Goal: Task Accomplishment & Management: Use online tool/utility

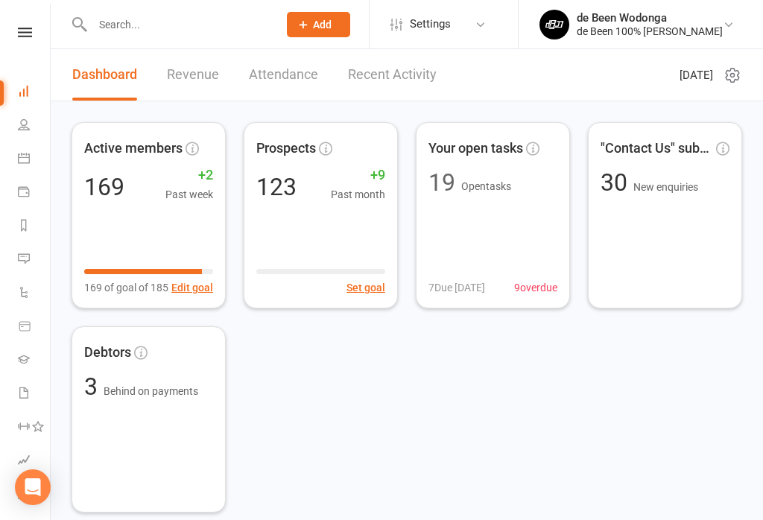
click at [10, 159] on li "Calendar" at bounding box center [25, 160] width 50 height 34
click at [20, 159] on icon at bounding box center [24, 158] width 12 height 12
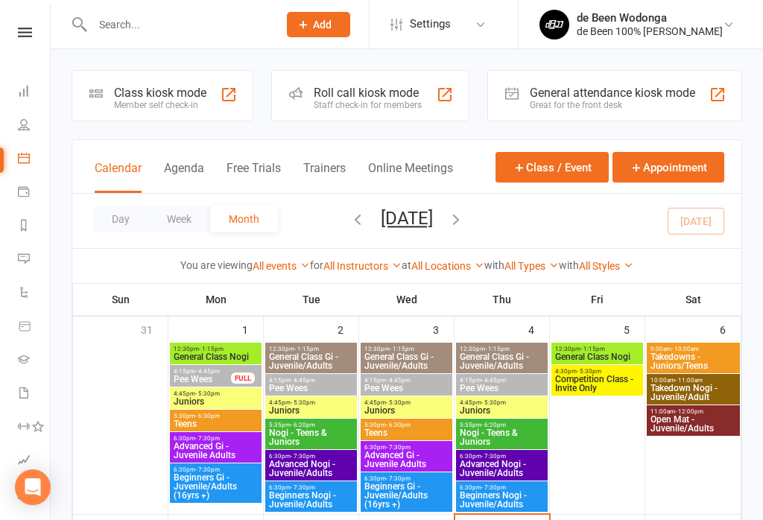
click at [141, 100] on div "Member self check-in" at bounding box center [160, 105] width 92 height 10
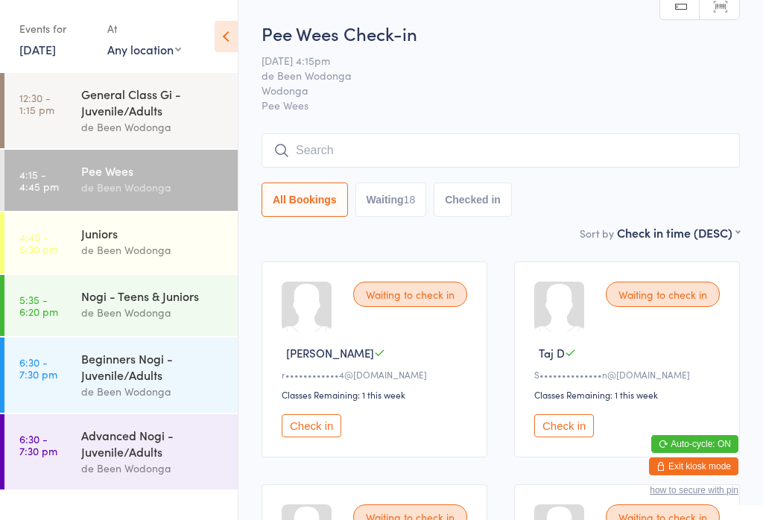
click at [159, 252] on div "de Been Wodonga" at bounding box center [153, 249] width 144 height 17
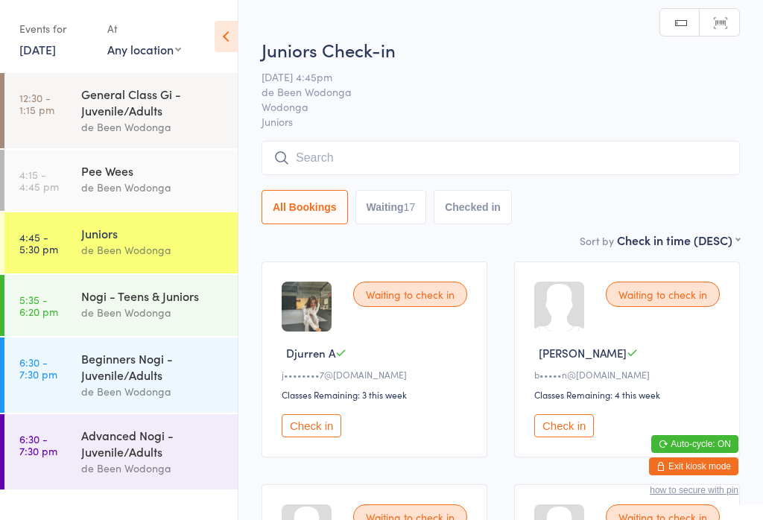
click at [145, 313] on div "de Been Wodonga" at bounding box center [153, 312] width 144 height 17
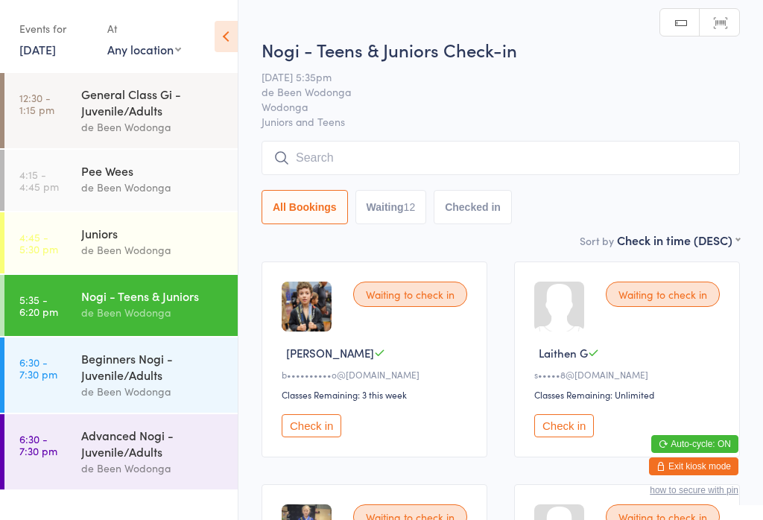
click at [128, 382] on div "Beginners Nogi - Juvenile/Adults" at bounding box center [153, 366] width 144 height 33
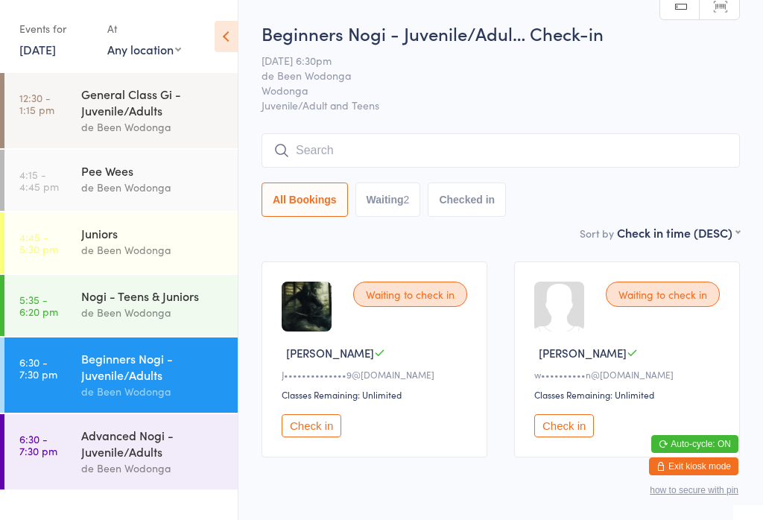
click at [143, 453] on div "Advanced Nogi - Juvenile/Adults" at bounding box center [153, 443] width 144 height 33
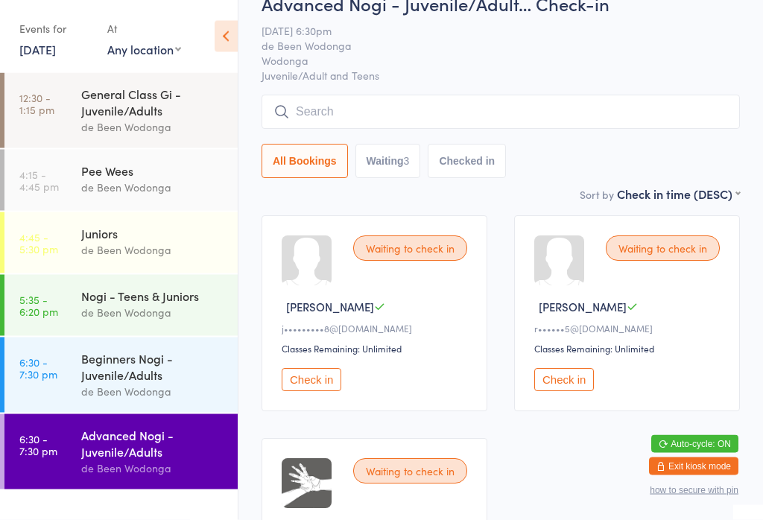
scroll to position [41, 0]
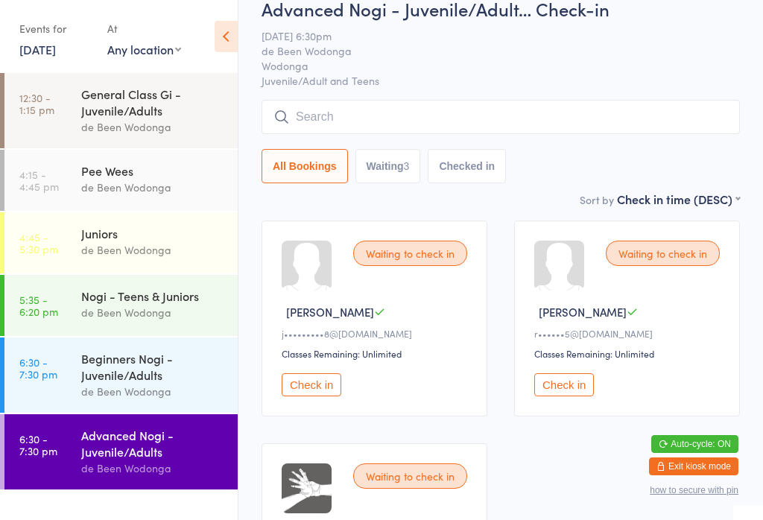
click at [140, 298] on div "Nogi - Teens & Juniors" at bounding box center [153, 295] width 144 height 16
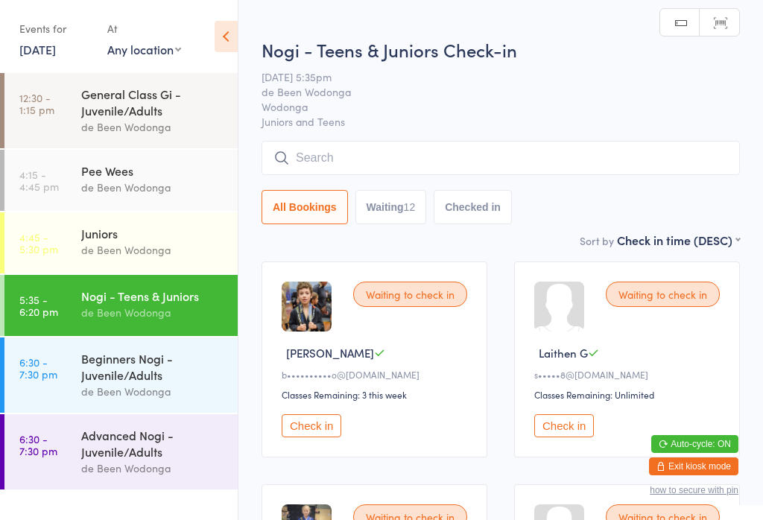
click at [121, 238] on div "Juniors" at bounding box center [153, 233] width 144 height 16
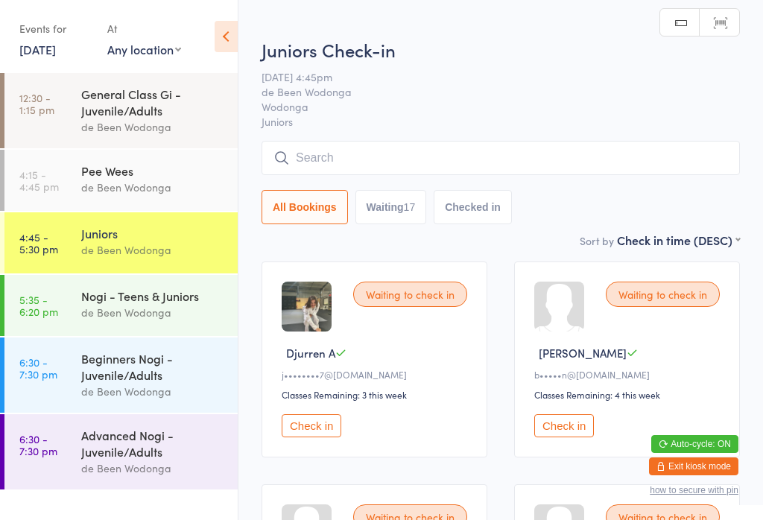
click at [133, 188] on div "de Been Wodonga" at bounding box center [153, 187] width 144 height 17
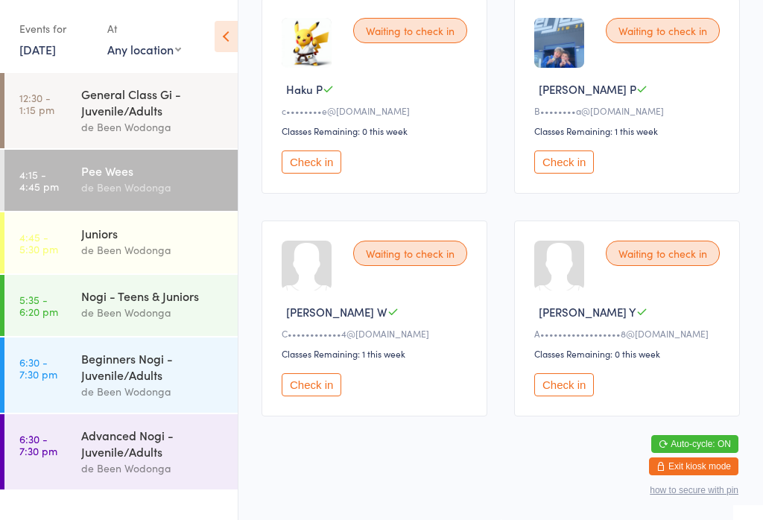
scroll to position [1844, 0]
click at [308, 396] on button "Check in" at bounding box center [311, 384] width 60 height 23
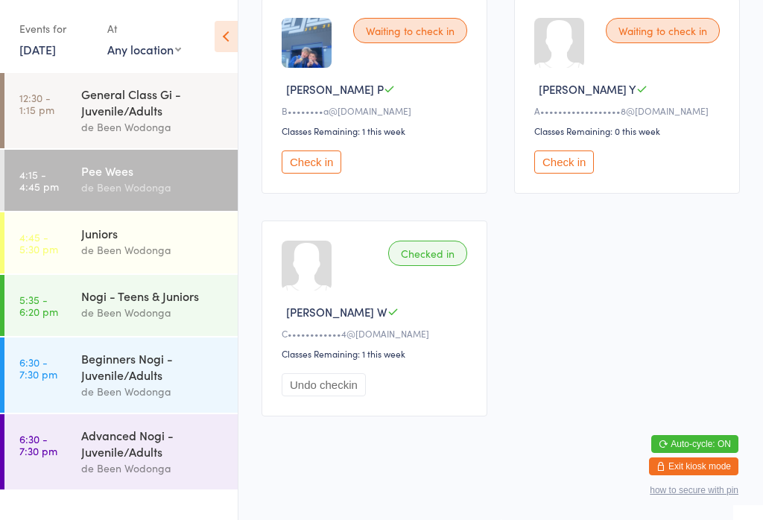
click at [68, 463] on link "6:30 - 7:30 pm Advanced Nogi - Juvenile/Adults de Been Wodonga" at bounding box center [120, 451] width 233 height 75
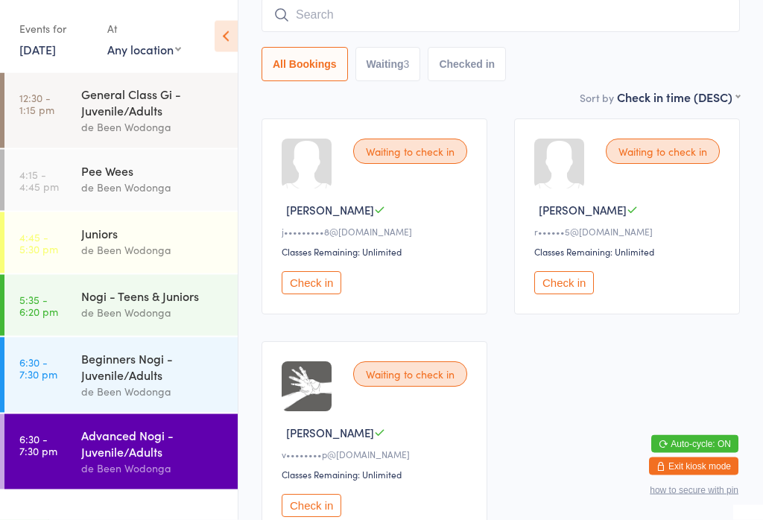
scroll to position [143, 0]
click at [293, 515] on button "Check in" at bounding box center [311, 505] width 60 height 23
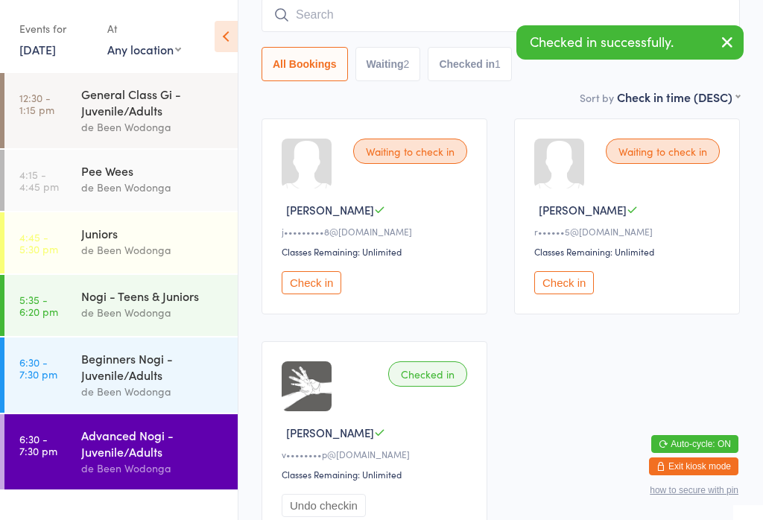
click at [114, 370] on div "Beginners Nogi - Juvenile/Adults" at bounding box center [153, 366] width 144 height 33
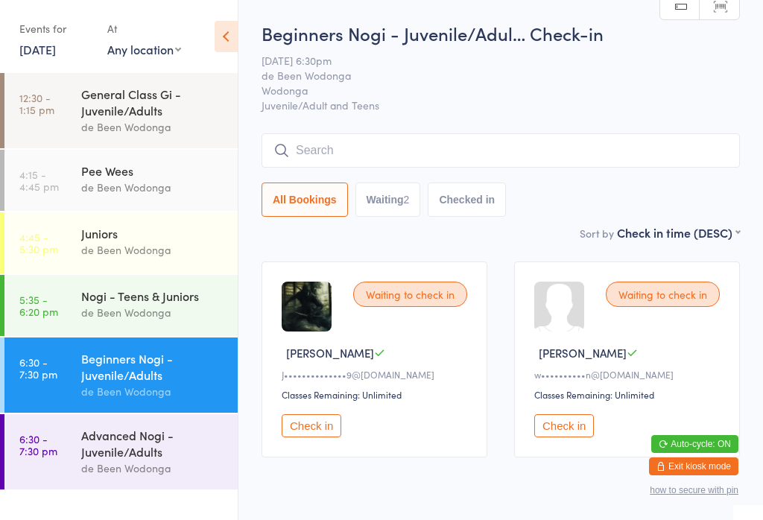
click at [152, 176] on div "Pee Wees" at bounding box center [153, 170] width 144 height 16
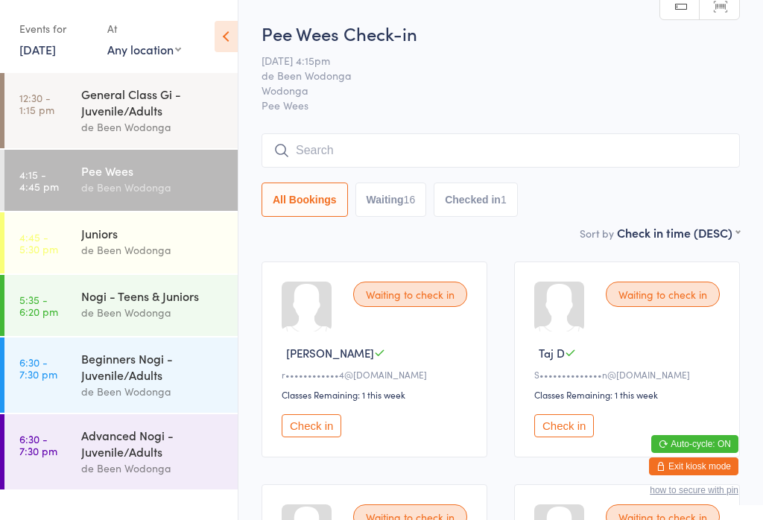
click at [714, 233] on select "First name (ASC) First name (DESC) Last name (ASC) Last name (DESC) Check in ti…" at bounding box center [678, 230] width 123 height 13
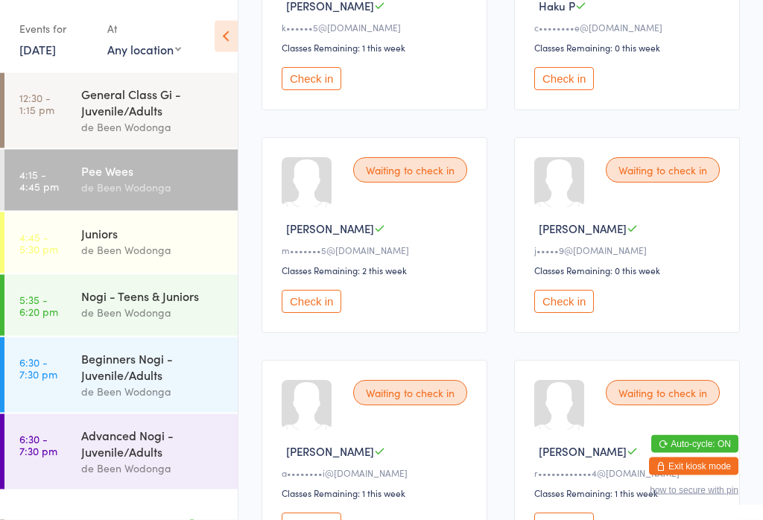
scroll to position [570, 0]
click at [316, 313] on button "Check in" at bounding box center [311, 301] width 60 height 23
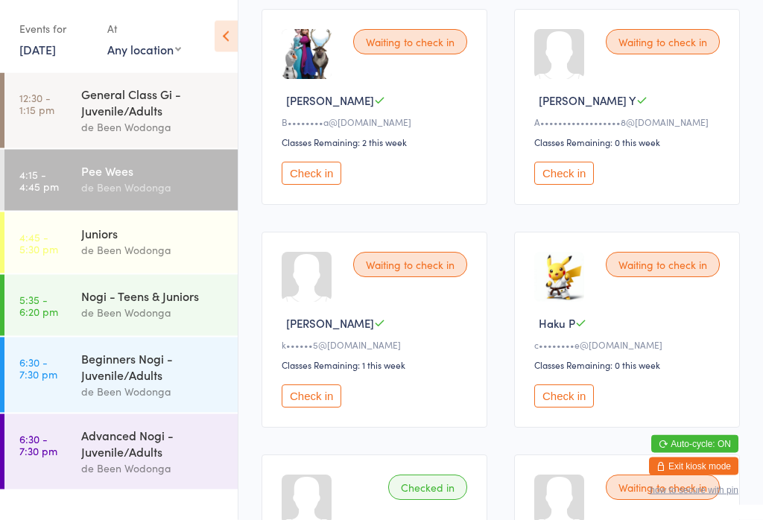
scroll to position [252, 0]
click at [570, 406] on button "Check in" at bounding box center [564, 395] width 60 height 23
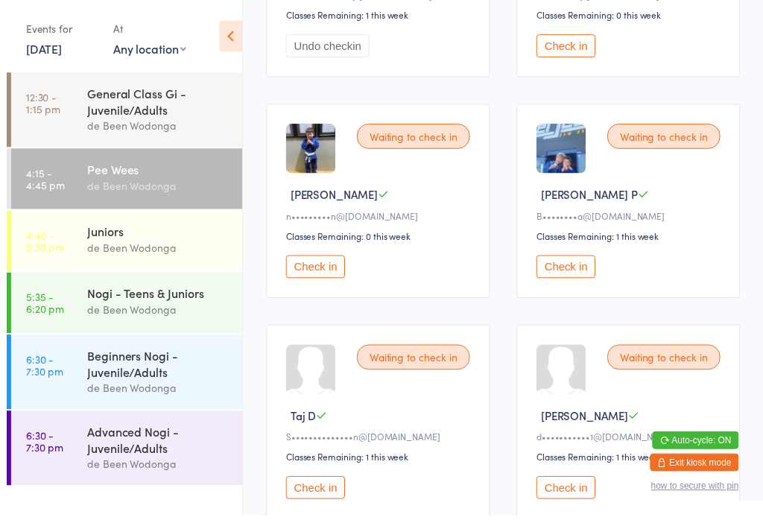
scroll to position [1504, 0]
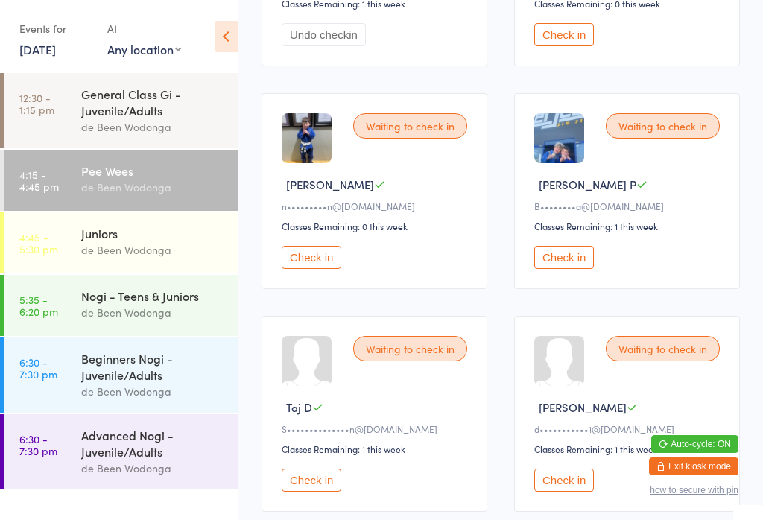
click at [308, 491] on button "Check in" at bounding box center [311, 479] width 60 height 23
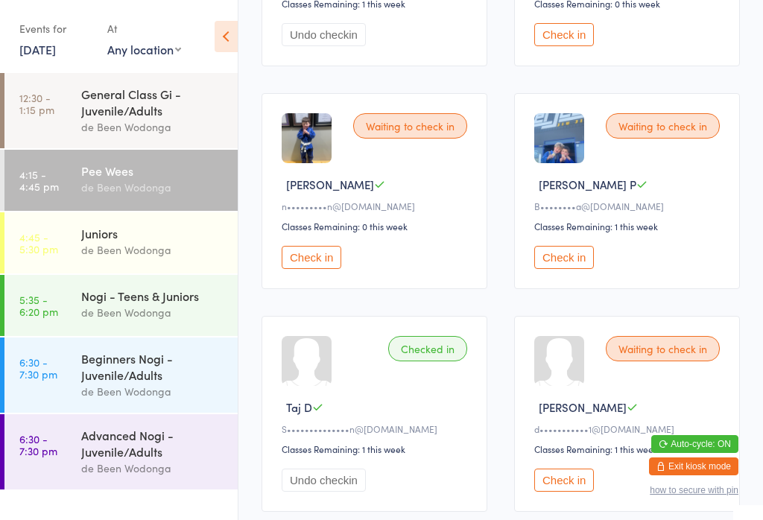
click at [281, 277] on div "Waiting to check in [PERSON_NAME] O n•••••••••n@[DOMAIN_NAME] Classes Remaining…" at bounding box center [374, 191] width 226 height 196
click at [346, 269] on div "Check in" at bounding box center [376, 257] width 190 height 23
click at [319, 269] on button "Check in" at bounding box center [311, 257] width 60 height 23
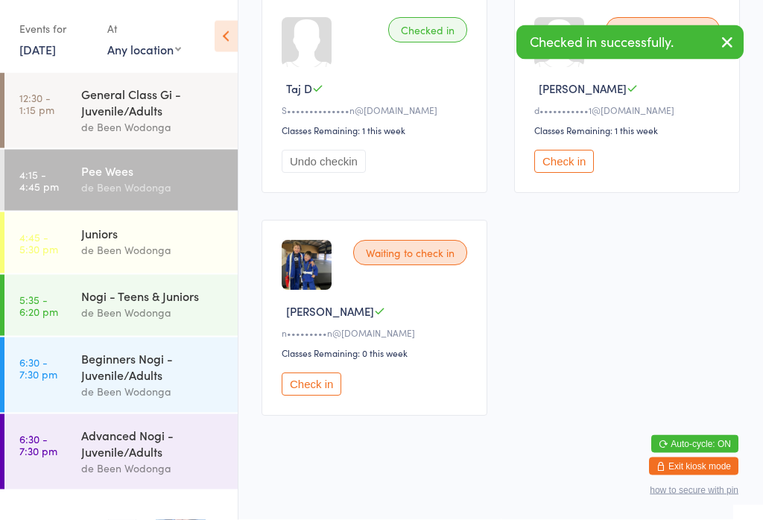
scroll to position [1844, 0]
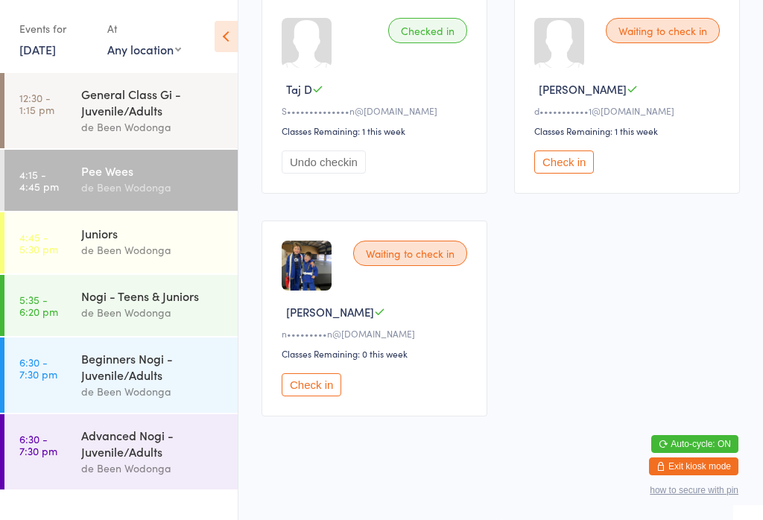
click at [295, 396] on button "Check in" at bounding box center [311, 384] width 60 height 23
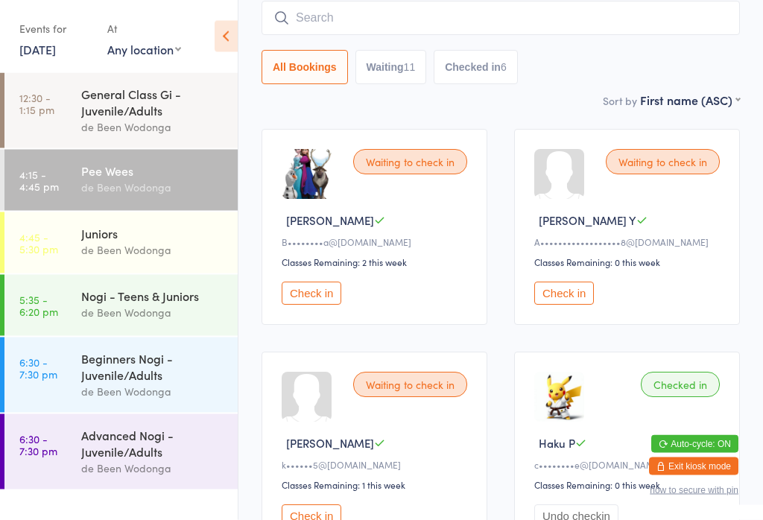
scroll to position [115, 0]
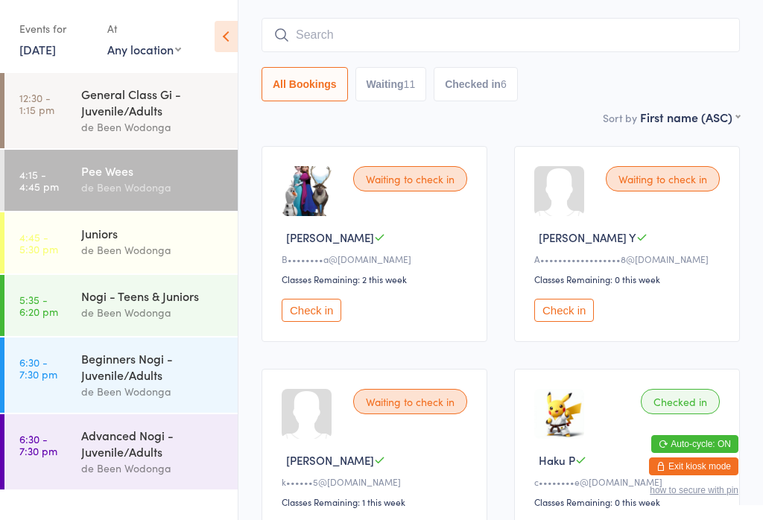
click at [172, 252] on div "de Been Wodonga" at bounding box center [153, 249] width 144 height 17
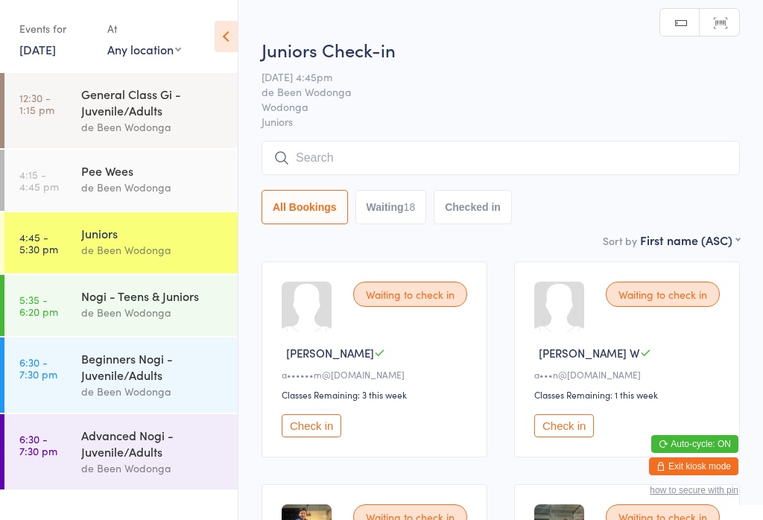
click at [178, 308] on div "de Been Wodonga" at bounding box center [153, 312] width 144 height 17
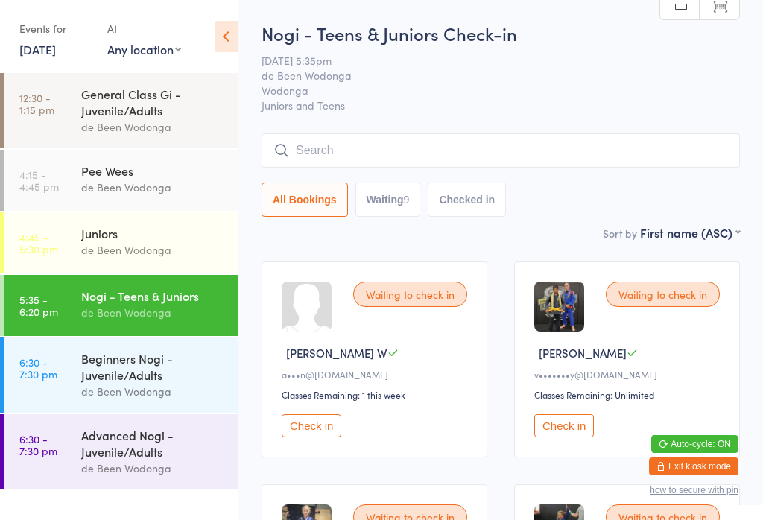
click at [169, 173] on div "Pee Wees" at bounding box center [153, 170] width 144 height 16
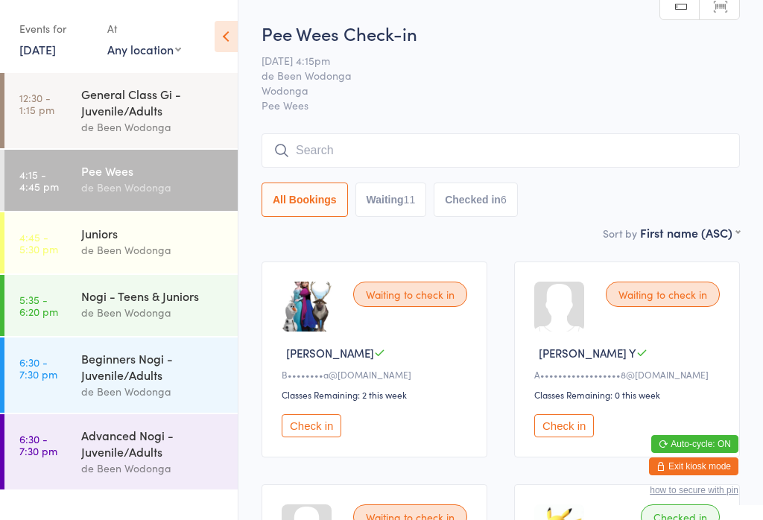
click at [153, 179] on div "Pee Wees" at bounding box center [153, 170] width 144 height 16
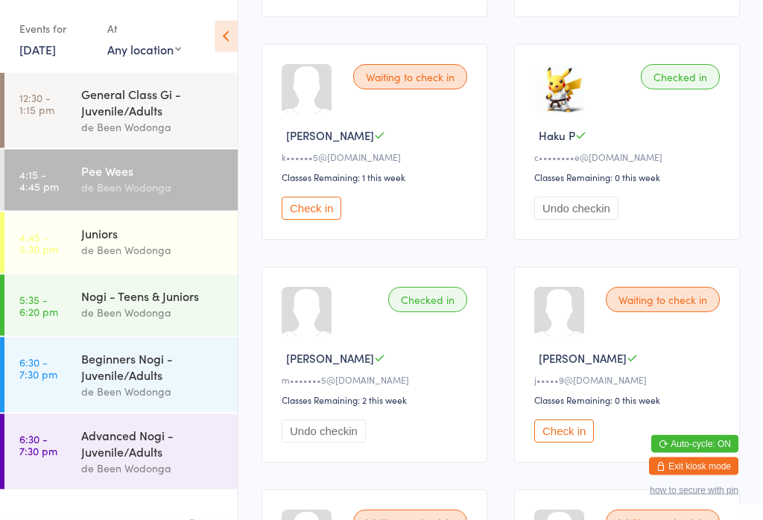
scroll to position [441, 0]
click at [321, 215] on button "Check in" at bounding box center [311, 207] width 60 height 23
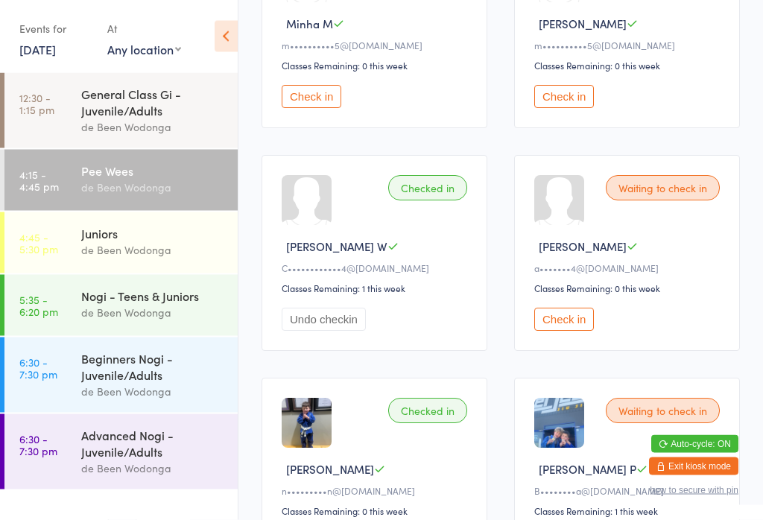
scroll to position [1220, 0]
click at [573, 331] on button "Check in" at bounding box center [564, 319] width 60 height 23
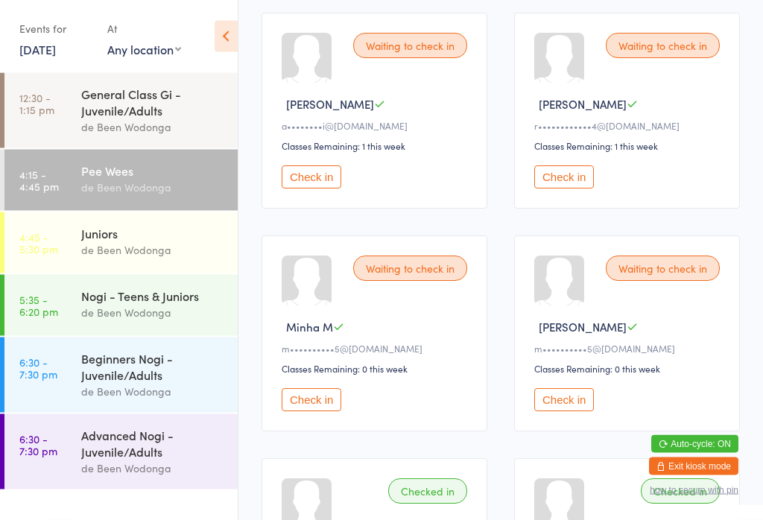
scroll to position [917, 0]
click at [553, 188] on button "Check in" at bounding box center [564, 176] width 60 height 23
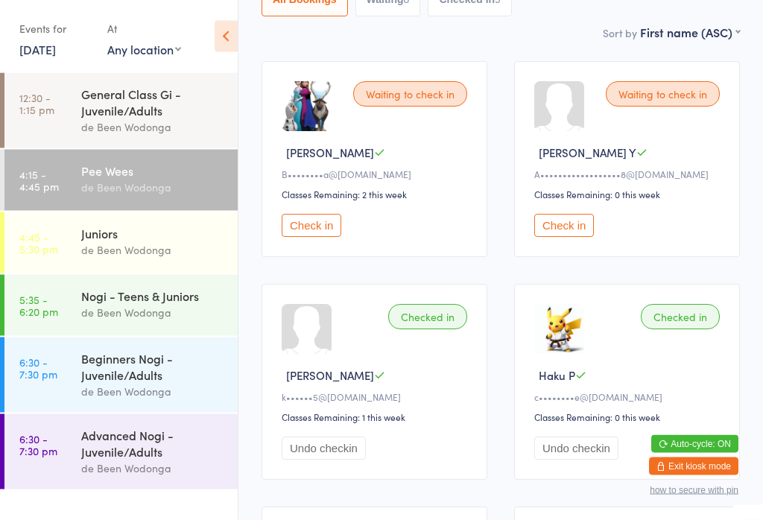
scroll to position [212, 0]
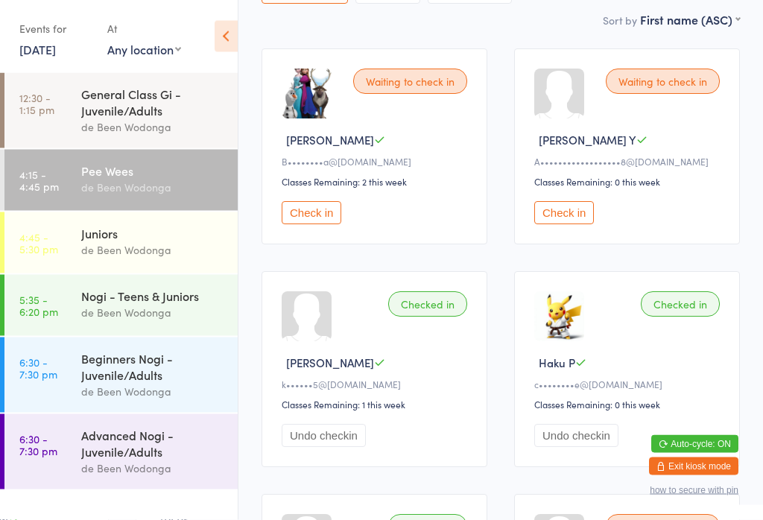
click at [625, 148] on div "[PERSON_NAME] Y" at bounding box center [629, 141] width 190 height 16
click at [564, 224] on button "Check in" at bounding box center [564, 212] width 60 height 23
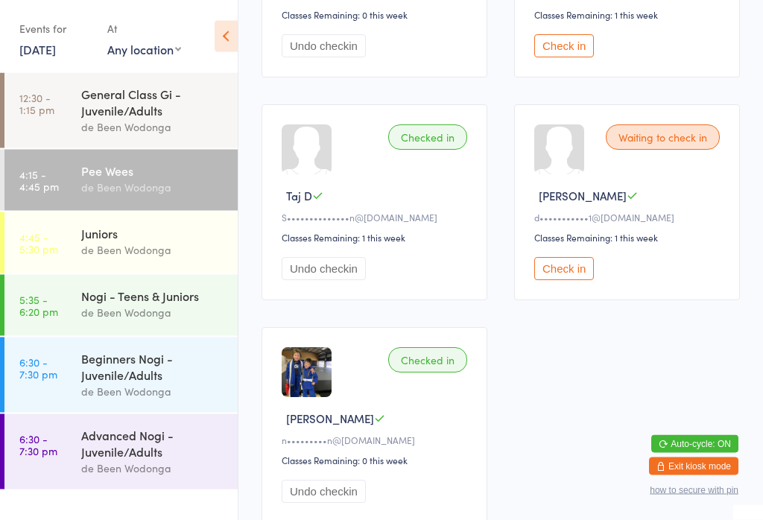
scroll to position [1712, 0]
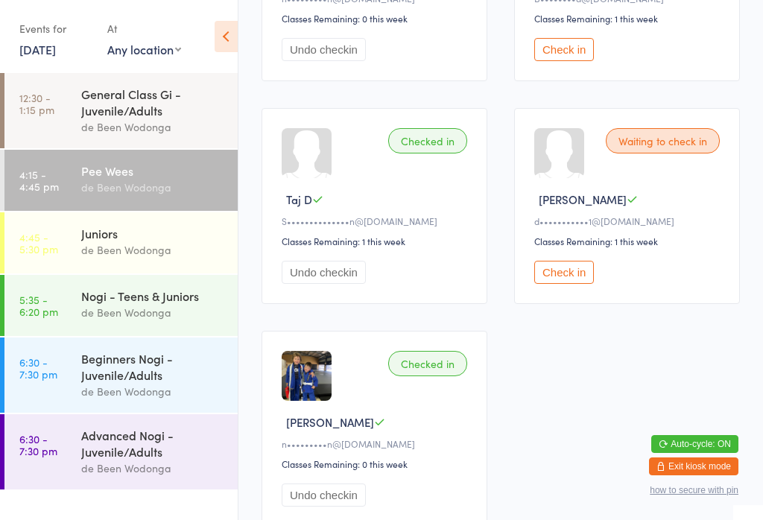
click at [576, 284] on button "Check in" at bounding box center [564, 272] width 60 height 23
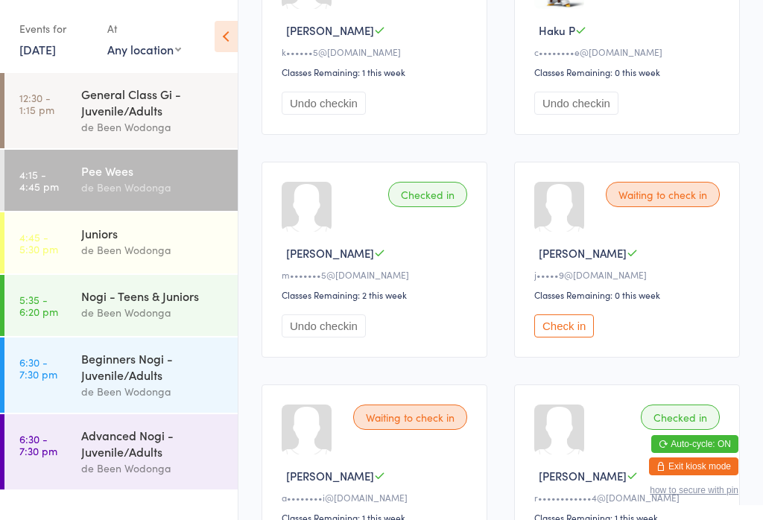
scroll to position [544, 0]
click at [575, 333] on button "Check in" at bounding box center [564, 326] width 60 height 23
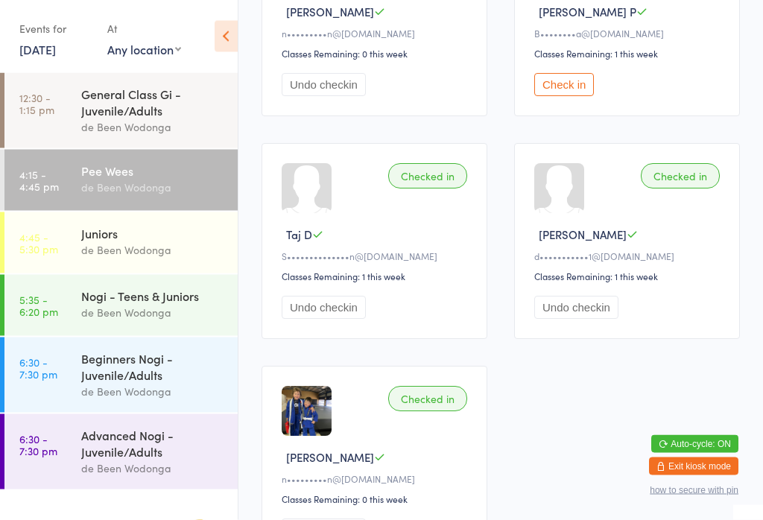
scroll to position [1677, 0]
click at [170, 270] on div "Juniors de Been Wodonga" at bounding box center [159, 241] width 156 height 59
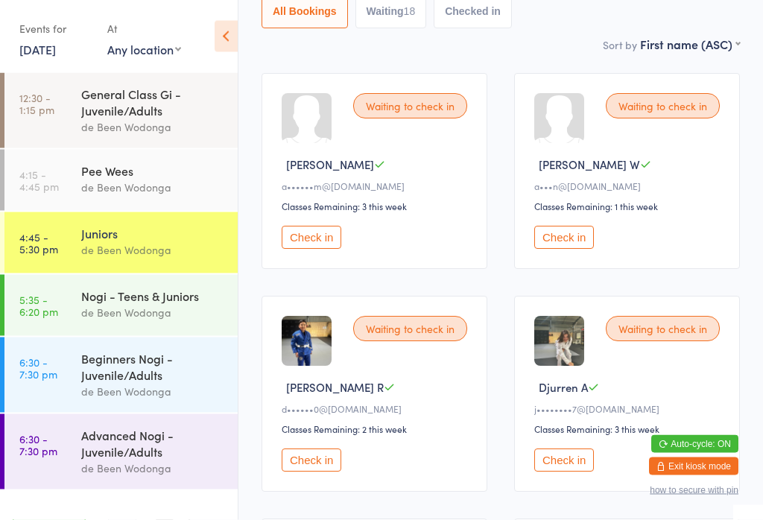
scroll to position [189, 0]
click at [156, 179] on div "Pee Wees" at bounding box center [153, 170] width 144 height 16
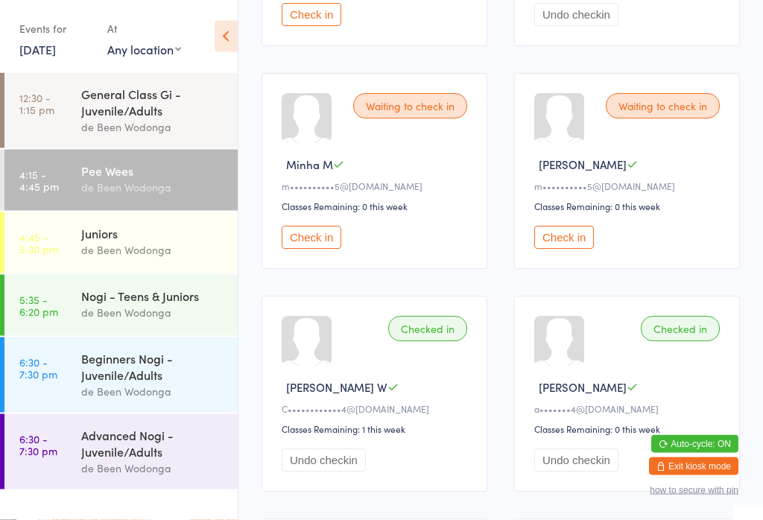
scroll to position [1079, 0]
click at [308, 249] on button "Check in" at bounding box center [311, 237] width 60 height 23
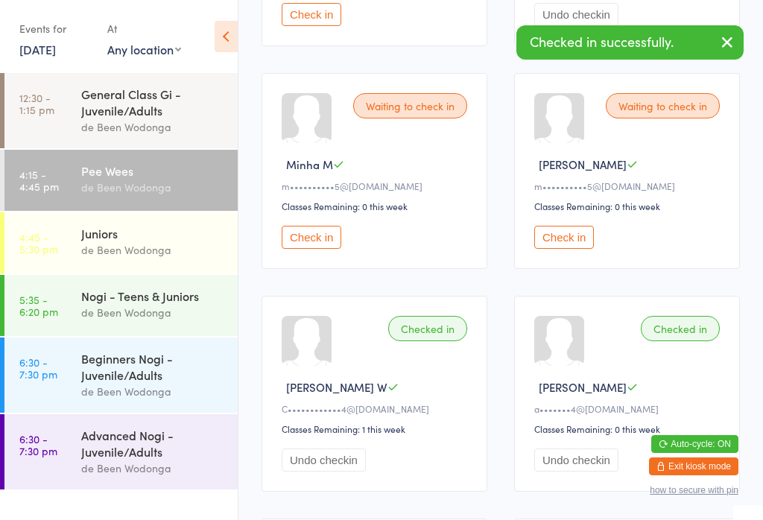
click at [566, 249] on button "Check in" at bounding box center [564, 237] width 60 height 23
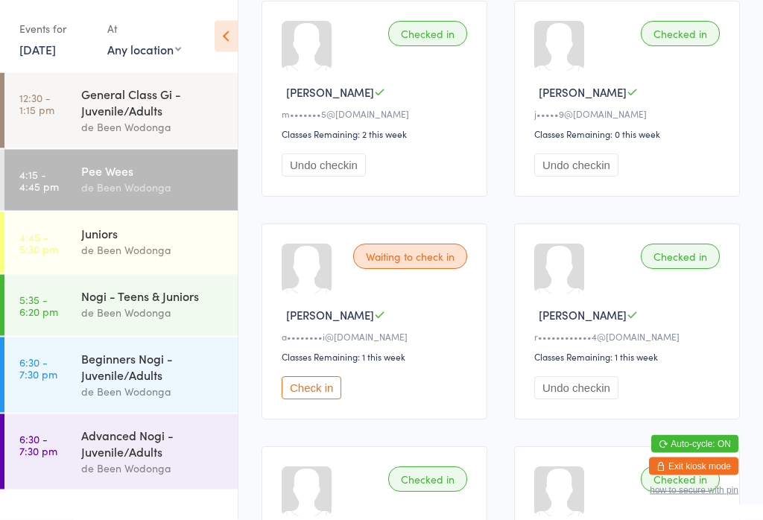
click at [296, 400] on button "Check in" at bounding box center [311, 388] width 60 height 23
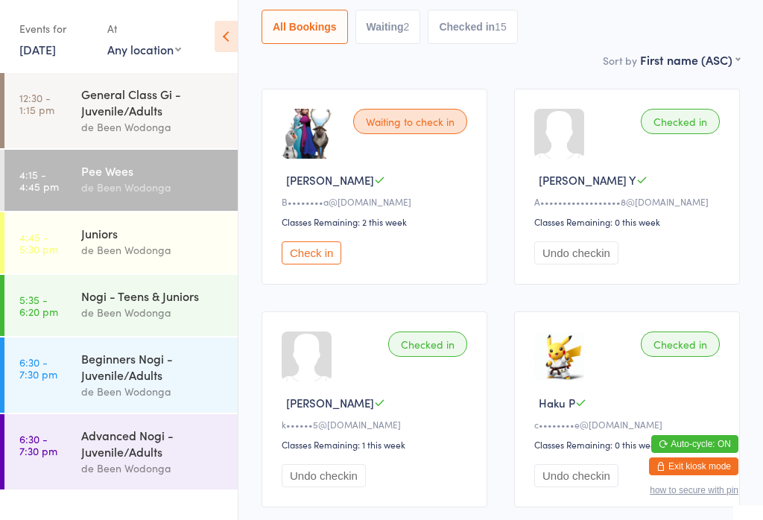
scroll to position [171, 0]
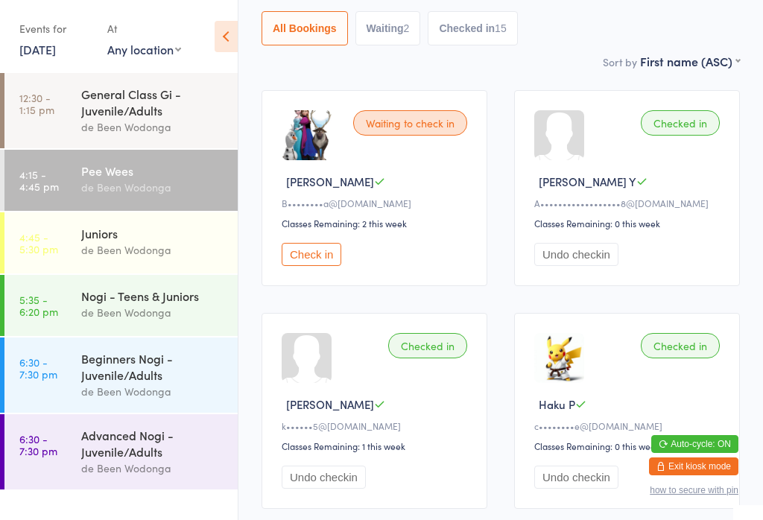
click at [303, 255] on button "Check in" at bounding box center [311, 254] width 60 height 23
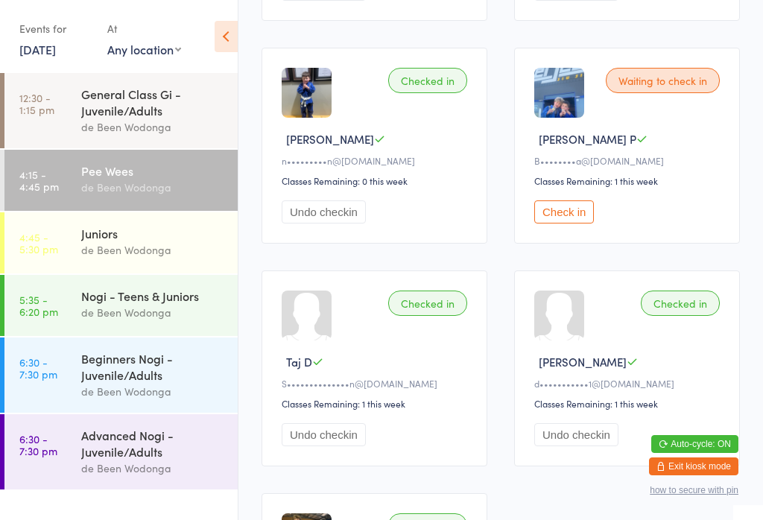
scroll to position [1549, 0]
click at [555, 224] on button "Check in" at bounding box center [564, 212] width 60 height 23
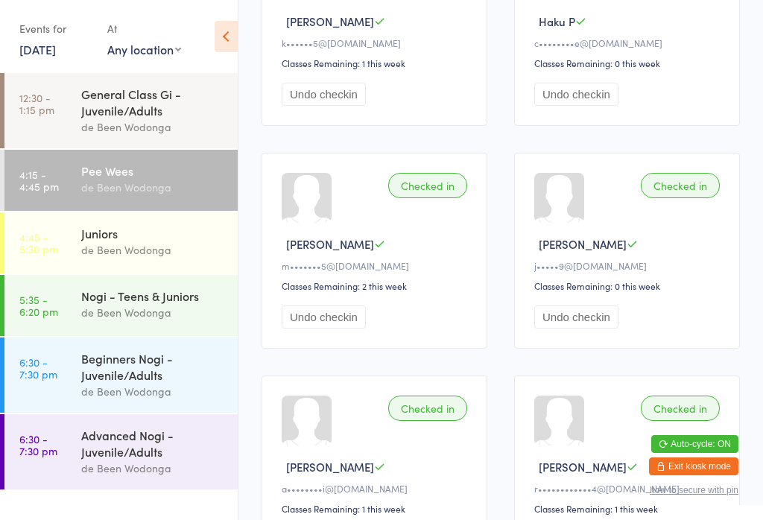
scroll to position [552, 0]
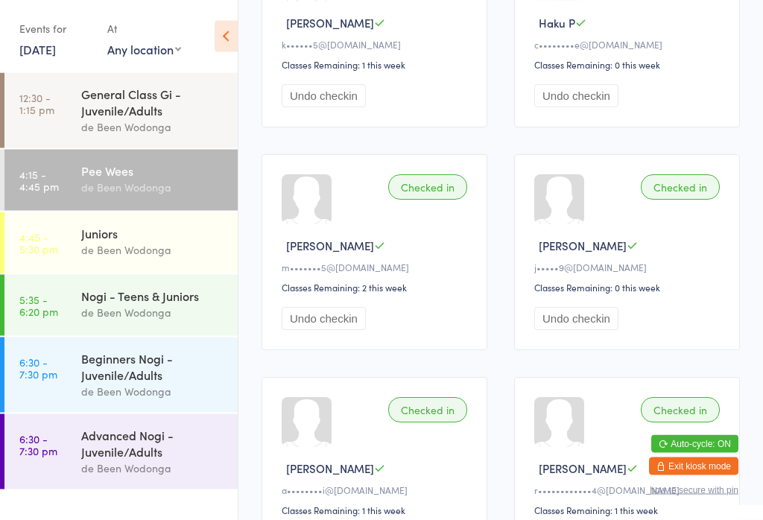
click at [109, 255] on div "de Been Wodonga" at bounding box center [153, 249] width 144 height 17
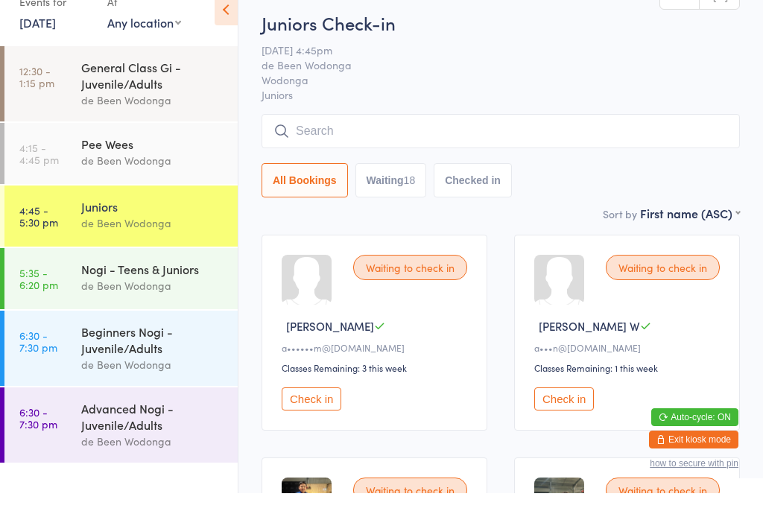
scroll to position [49, 0]
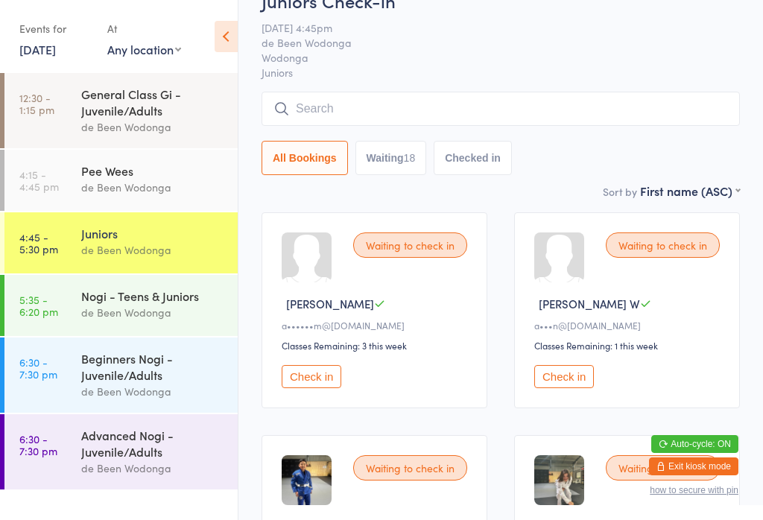
click at [577, 388] on button "Check in" at bounding box center [564, 376] width 60 height 23
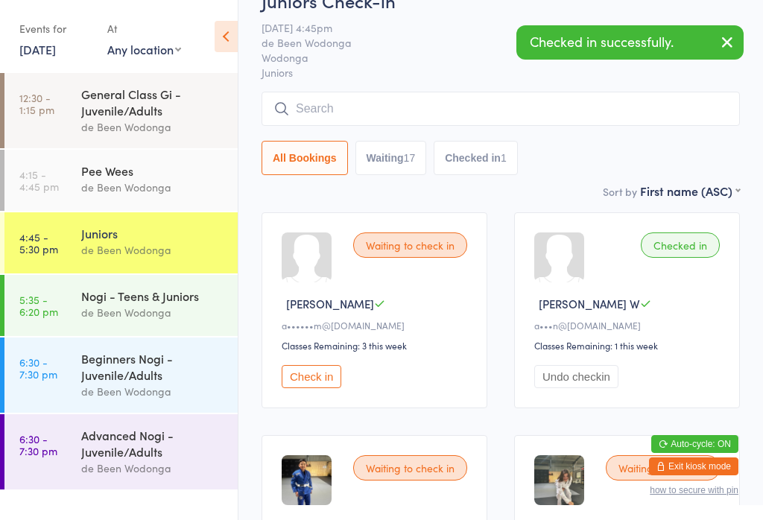
click at [140, 304] on div "Nogi - Teens & Juniors" at bounding box center [153, 295] width 144 height 16
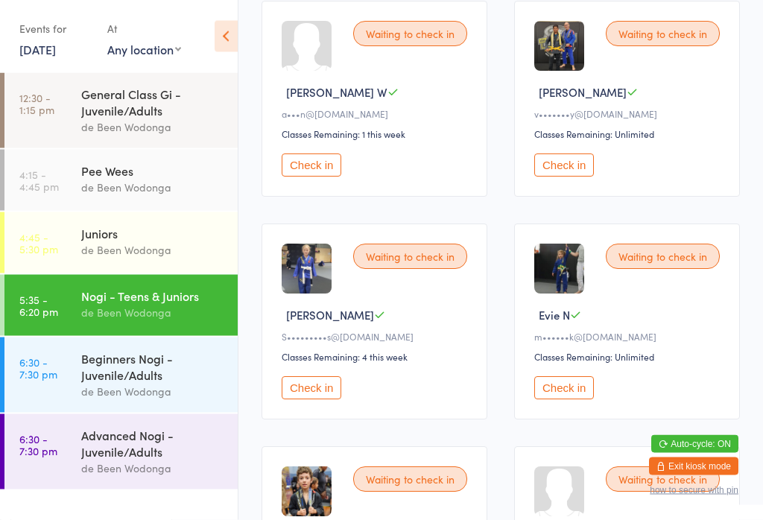
click at [319, 177] on button "Check in" at bounding box center [311, 165] width 60 height 23
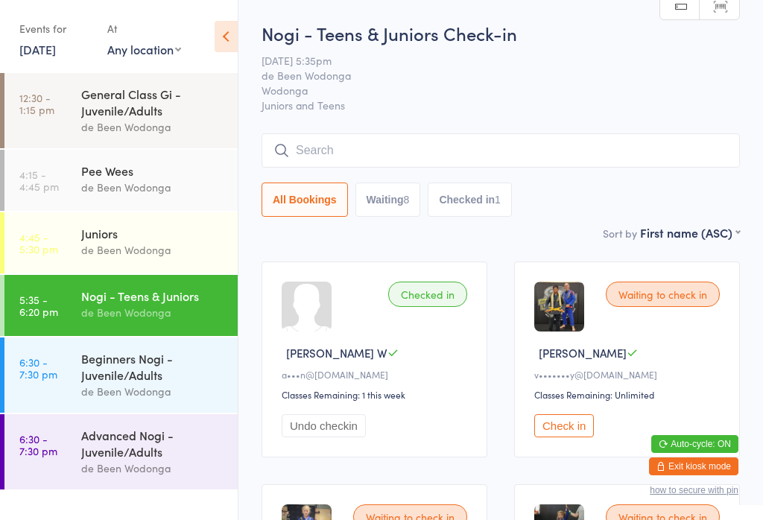
click at [145, 175] on div "Pee Wees" at bounding box center [153, 170] width 144 height 16
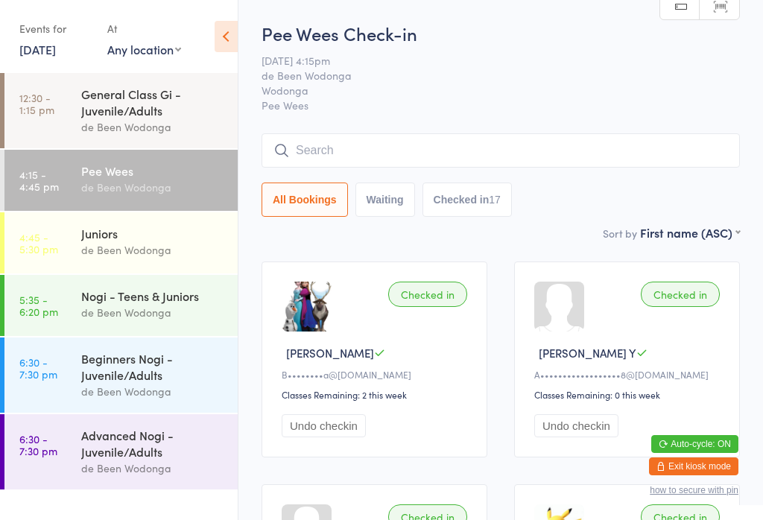
click at [335, 146] on input "search" at bounding box center [500, 150] width 478 height 34
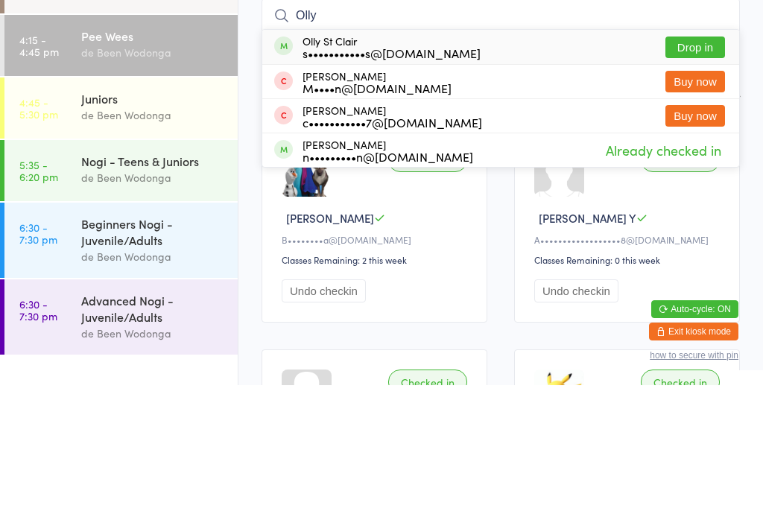
type input "Olly"
click at [702, 171] on button "Drop in" at bounding box center [695, 182] width 60 height 22
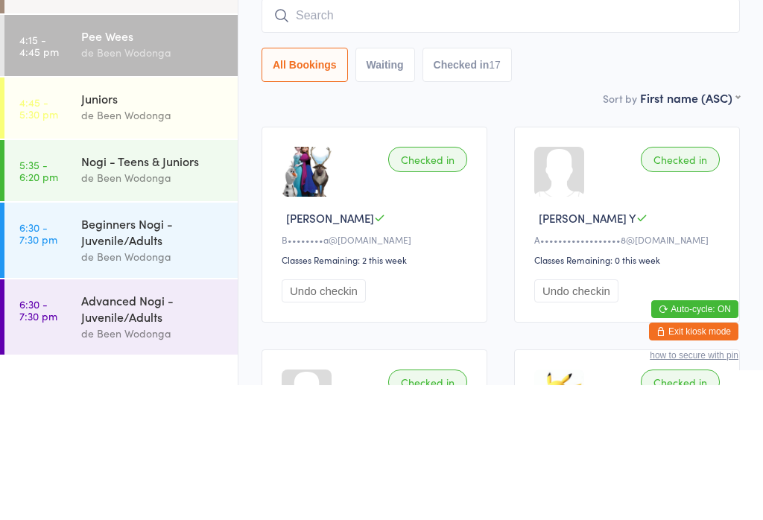
scroll to position [135, 0]
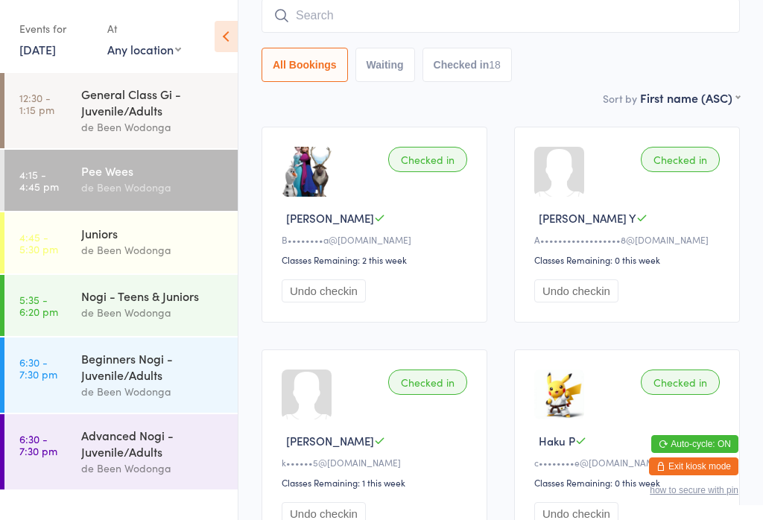
click at [34, 252] on time "4:45 - 5:30 pm" at bounding box center [38, 243] width 39 height 24
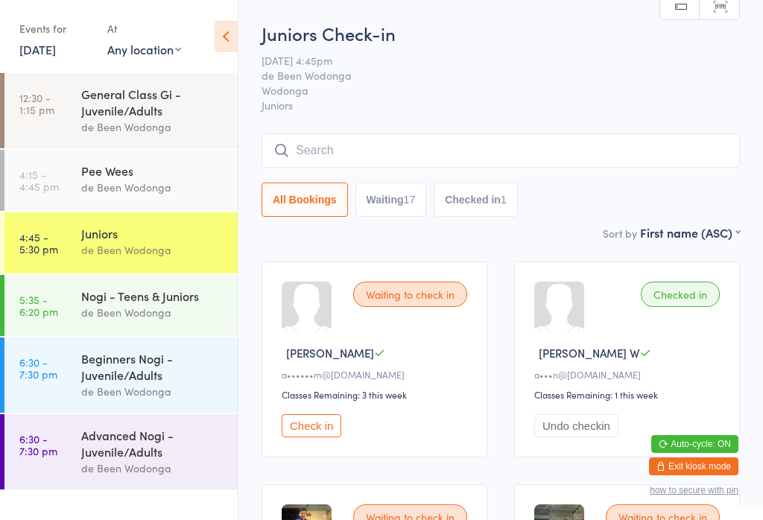
click at [144, 304] on div "Nogi - Teens & Juniors" at bounding box center [153, 295] width 144 height 16
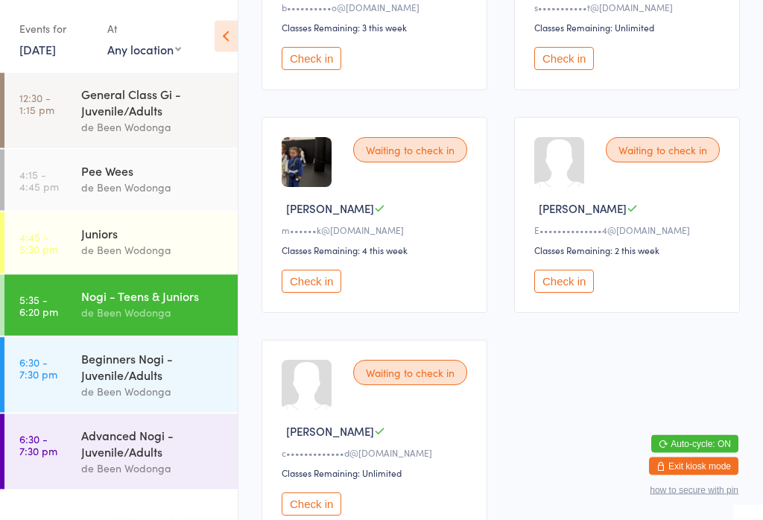
scroll to position [815, 0]
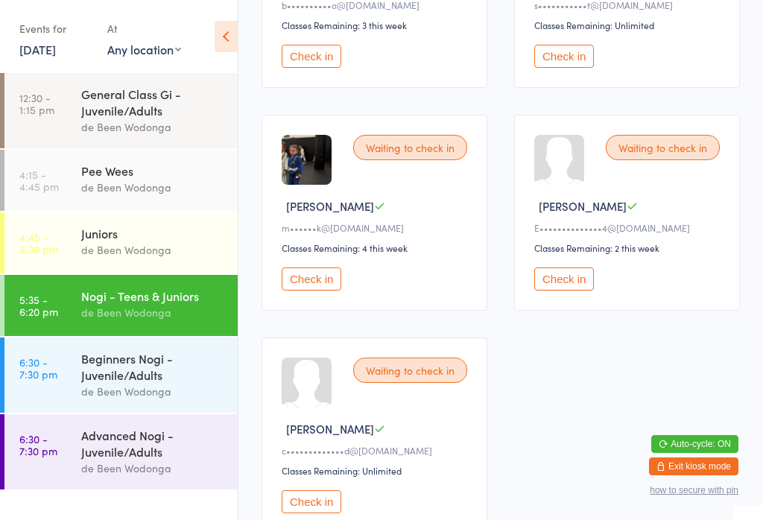
click at [34, 366] on time "6:30 - 7:30 pm" at bounding box center [38, 368] width 38 height 24
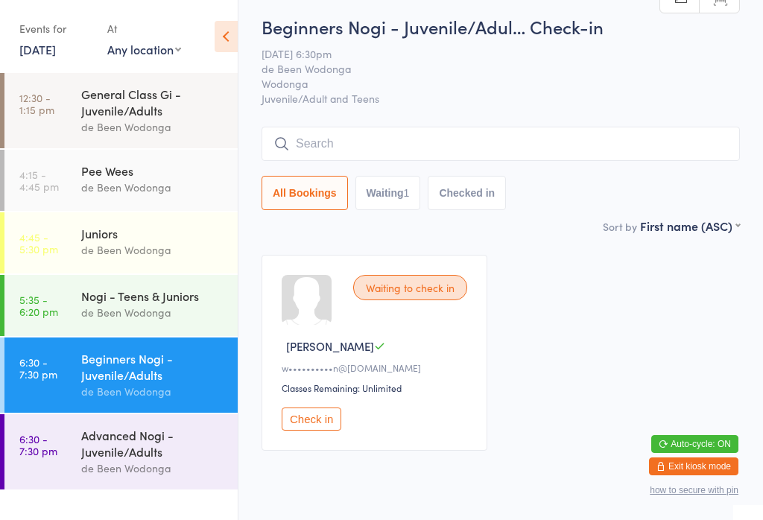
scroll to position [6, 0]
click at [139, 235] on div "Juniors" at bounding box center [153, 233] width 144 height 16
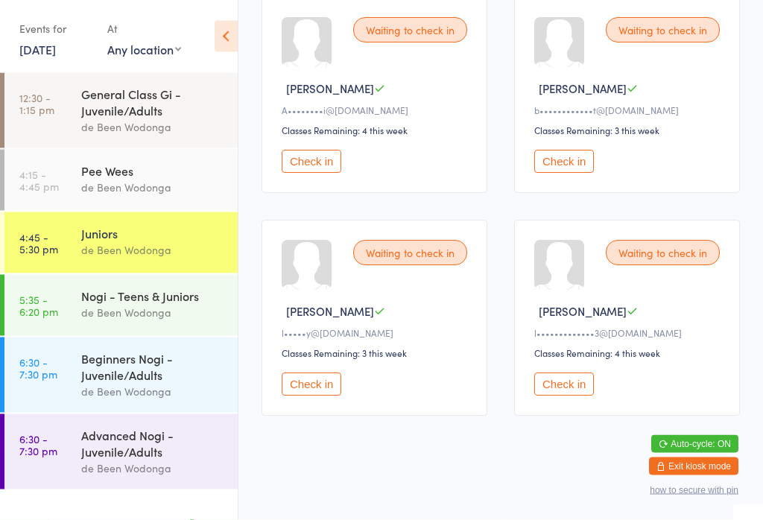
scroll to position [1844, 0]
click at [300, 173] on button "Check in" at bounding box center [311, 161] width 60 height 23
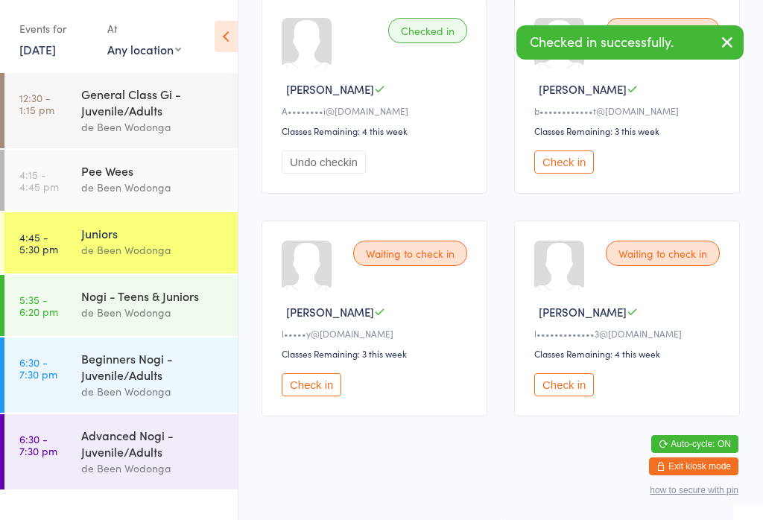
click at [599, 45] on div "Checked in successfully." at bounding box center [629, 42] width 227 height 34
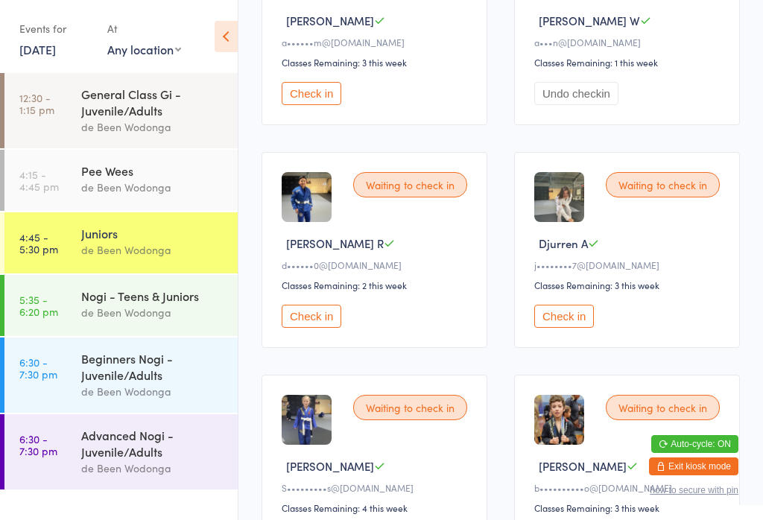
scroll to position [360, 0]
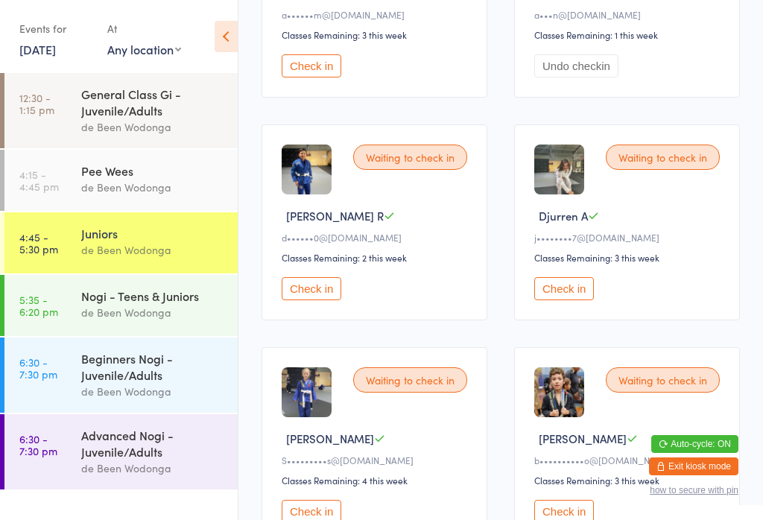
click at [555, 506] on div "Waiting to check in [PERSON_NAME] D b••••••••••o@[DOMAIN_NAME] Classes Remainin…" at bounding box center [627, 445] width 226 height 196
click at [573, 518] on button "Check in" at bounding box center [564, 511] width 60 height 23
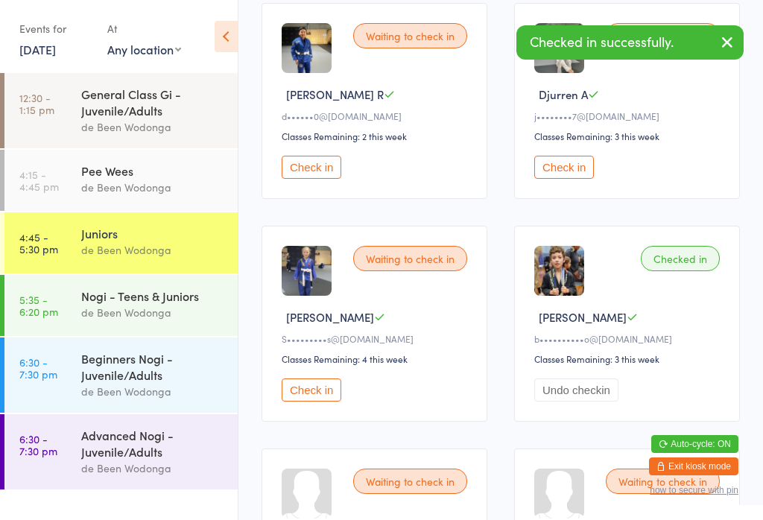
scroll to position [484, 0]
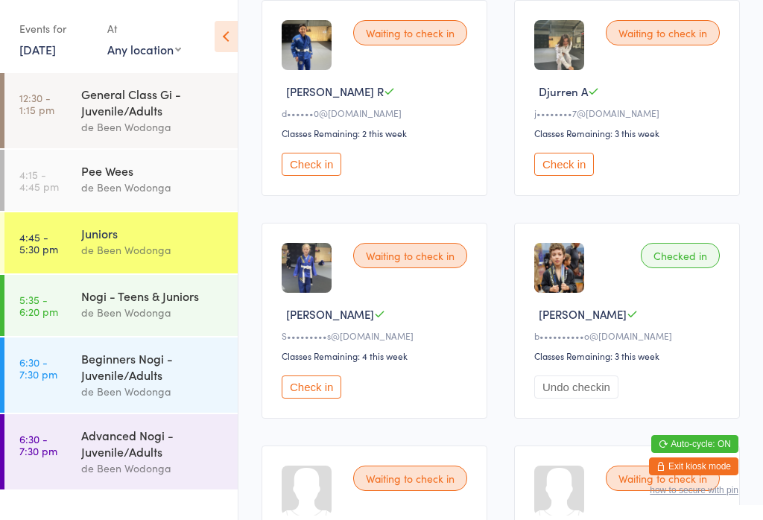
click at [313, 166] on button "Check in" at bounding box center [311, 164] width 60 height 23
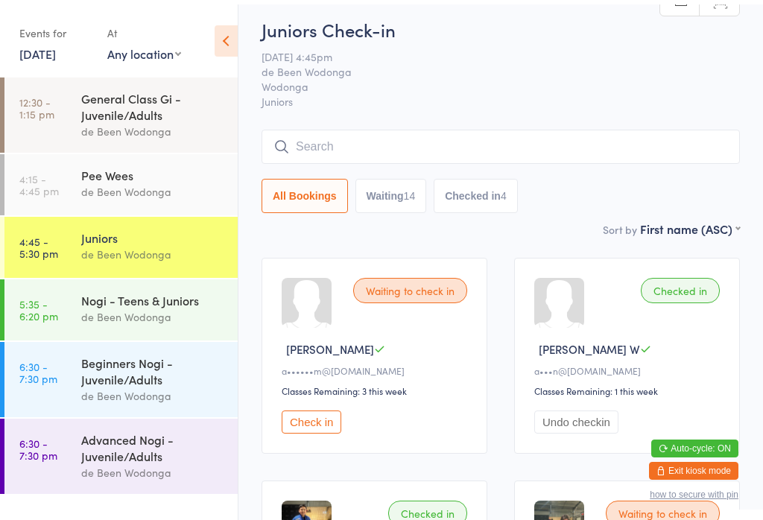
scroll to position [0, 0]
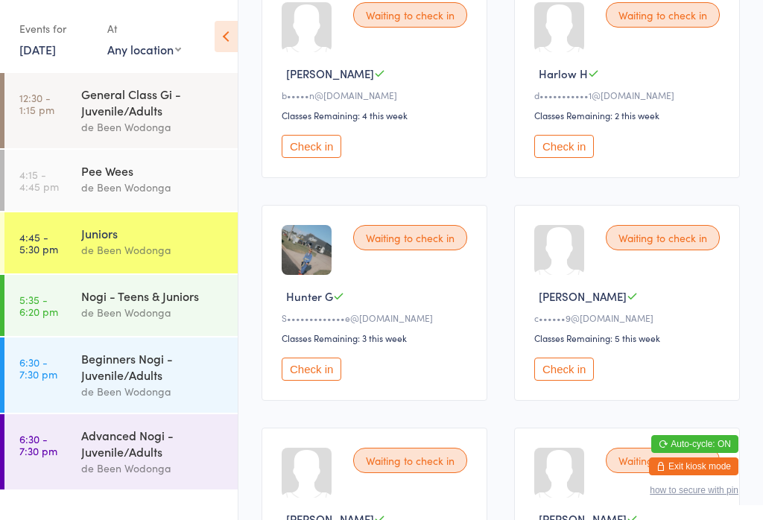
click at [575, 381] on button "Check in" at bounding box center [564, 368] width 60 height 23
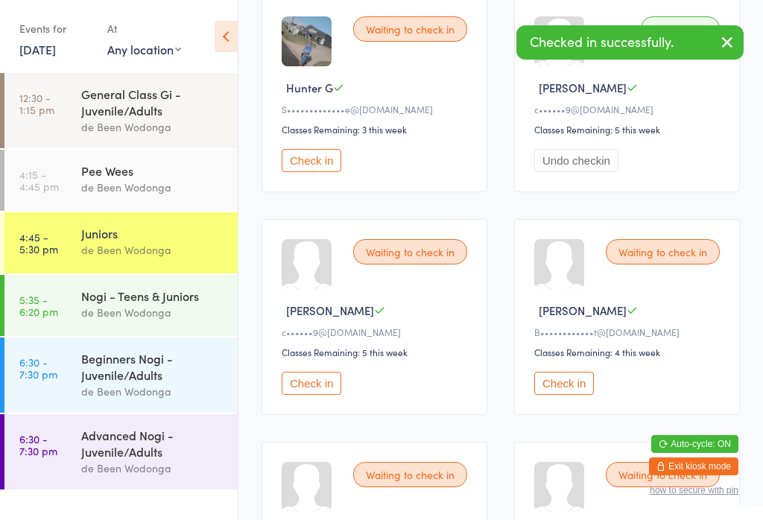
scroll to position [1191, 0]
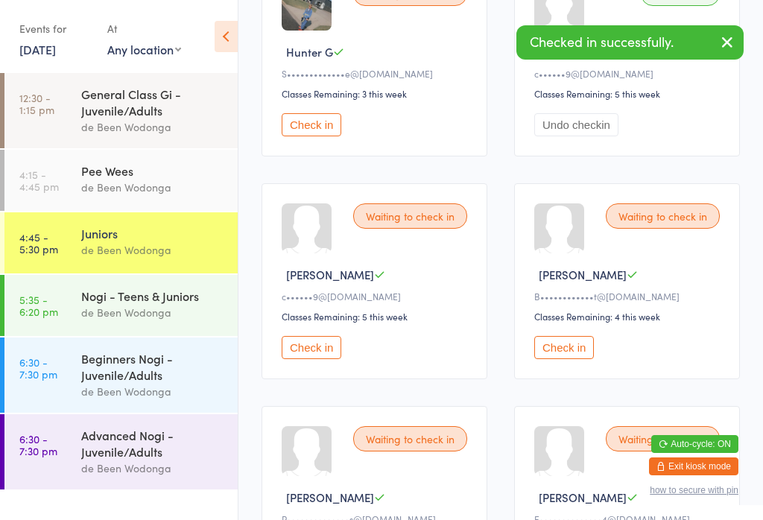
click at [309, 359] on button "Check in" at bounding box center [311, 347] width 60 height 23
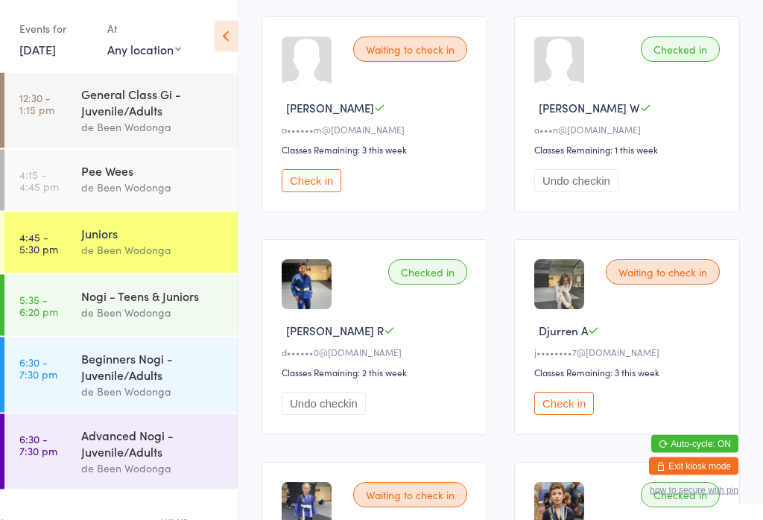
scroll to position [0, 0]
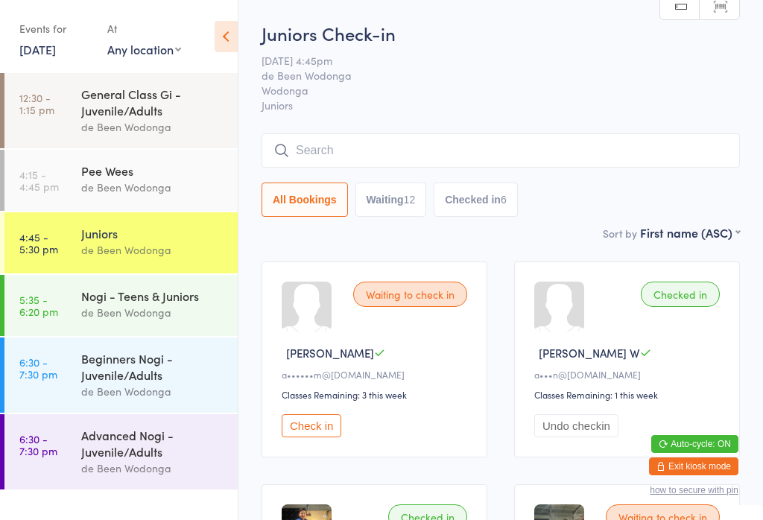
click at [306, 433] on button "Check in" at bounding box center [311, 425] width 60 height 23
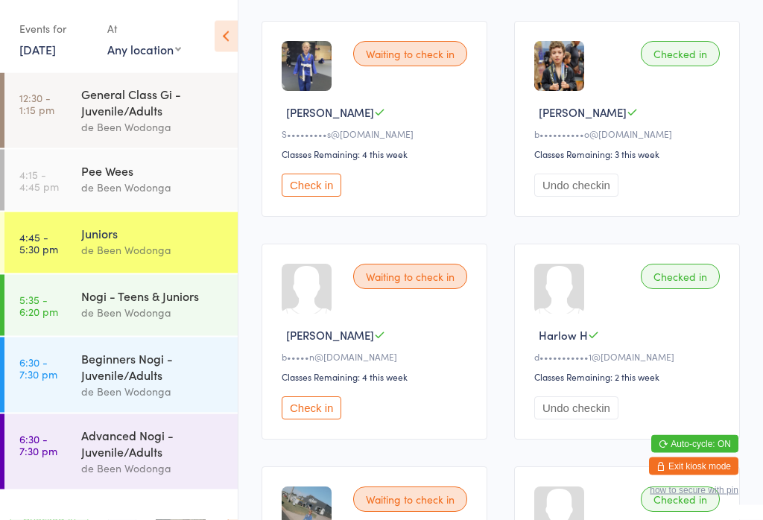
scroll to position [686, 0]
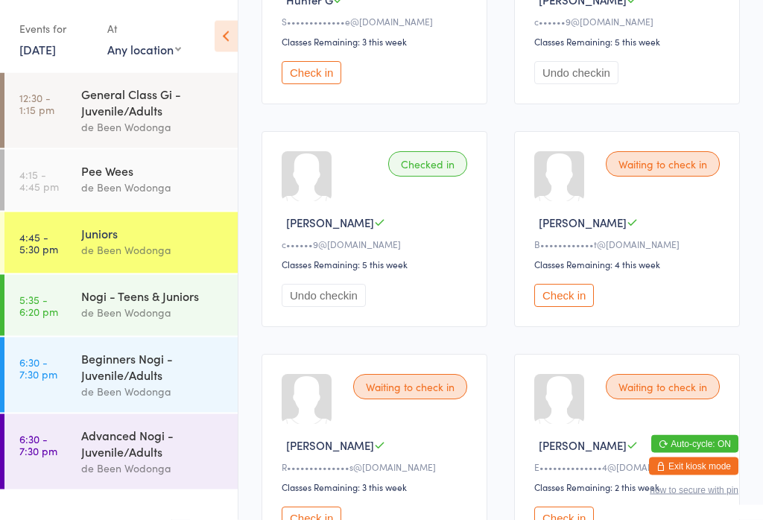
click at [588, 308] on button "Check in" at bounding box center [564, 295] width 60 height 23
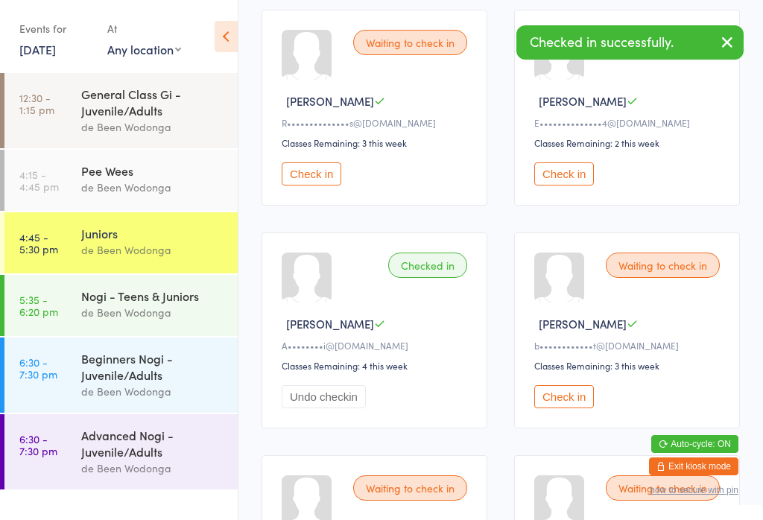
click at [573, 408] on button "Check in" at bounding box center [564, 396] width 60 height 23
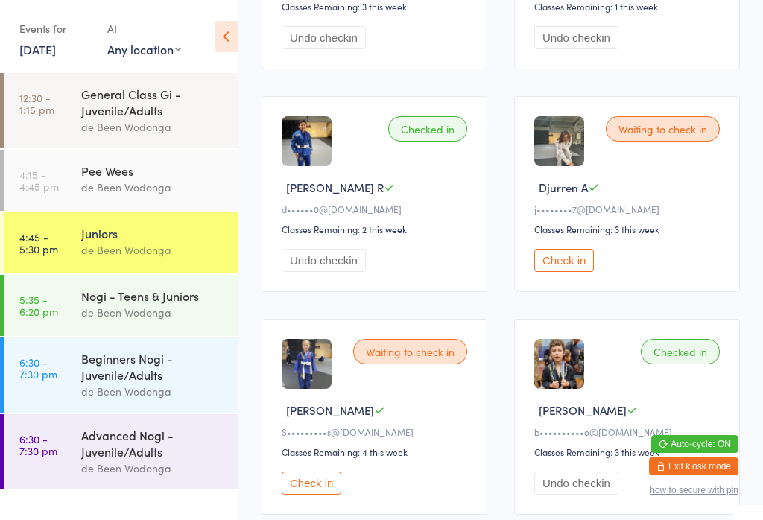
scroll to position [393, 0]
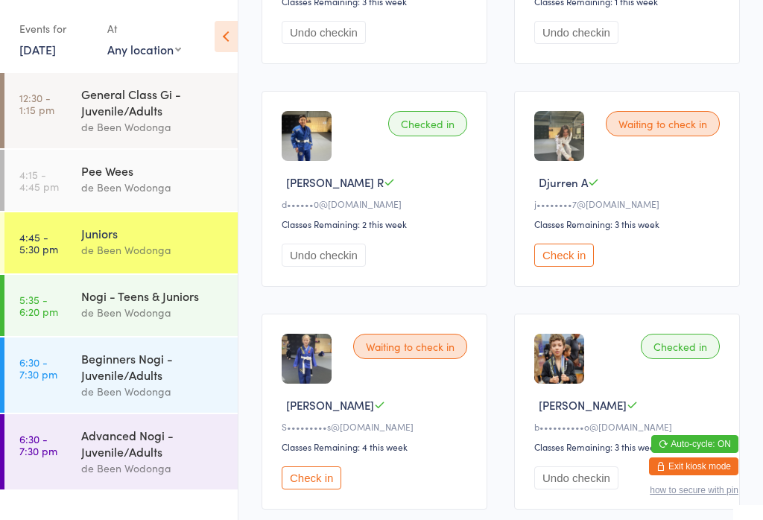
click at [298, 489] on button "Check in" at bounding box center [311, 477] width 60 height 23
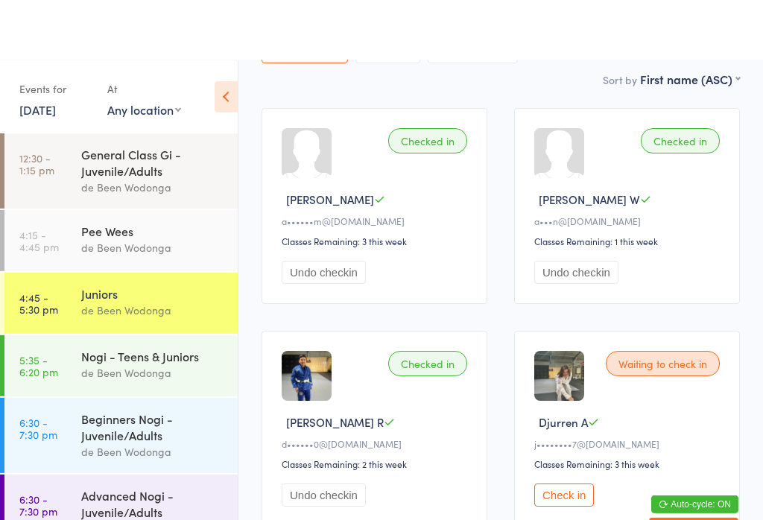
scroll to position [0, 0]
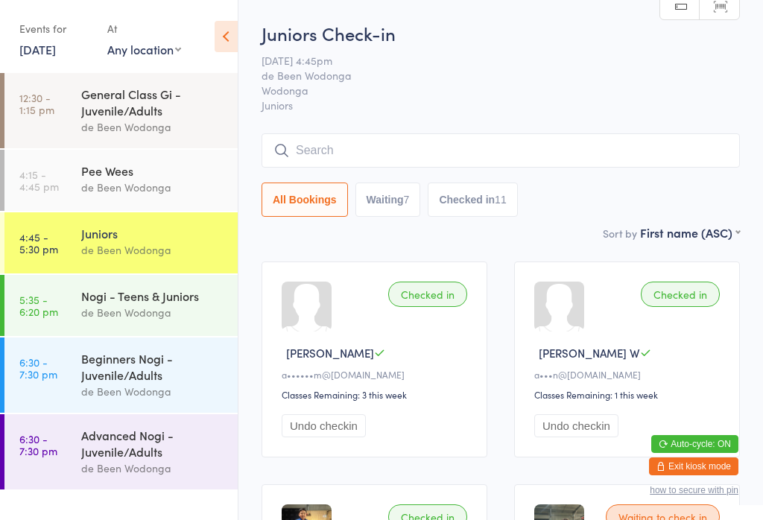
click at [328, 140] on input "search" at bounding box center [500, 150] width 478 height 34
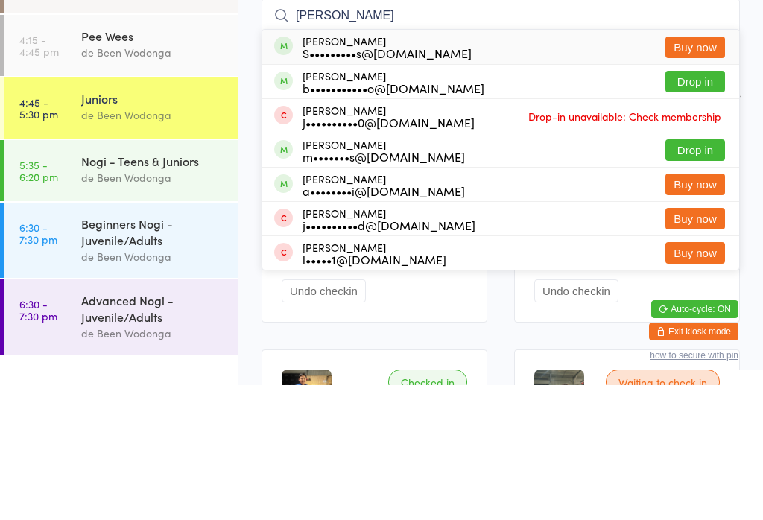
type input "[PERSON_NAME]"
click at [302, 182] on div "S•••••••••s@[DOMAIN_NAME]" at bounding box center [386, 188] width 169 height 12
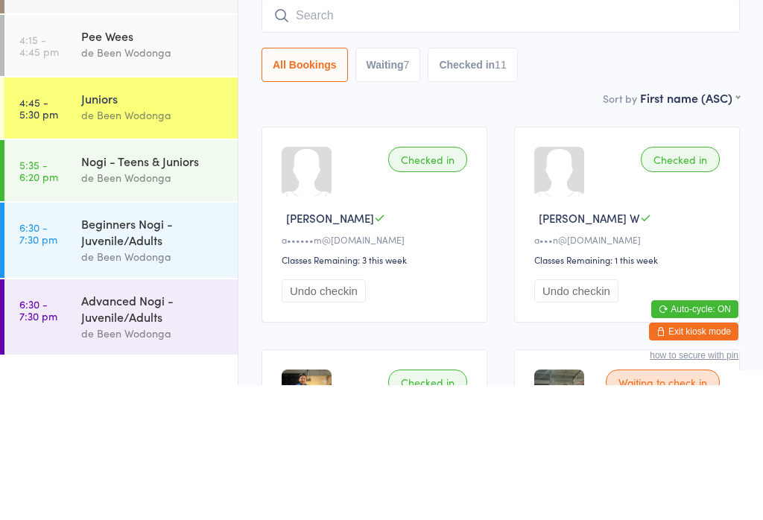
scroll to position [135, 0]
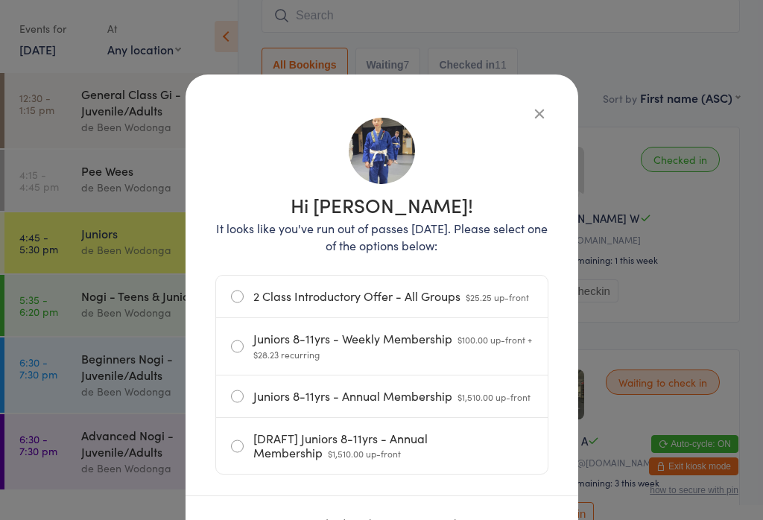
click at [540, 112] on button "button" at bounding box center [539, 113] width 18 height 18
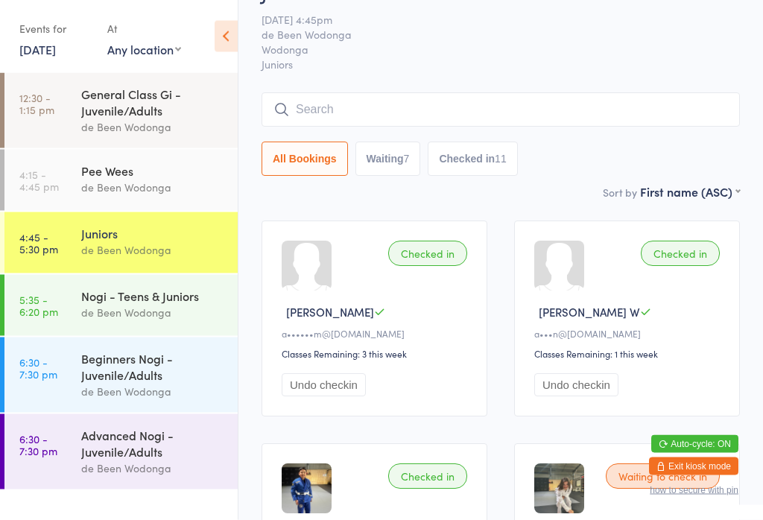
scroll to position [0, 0]
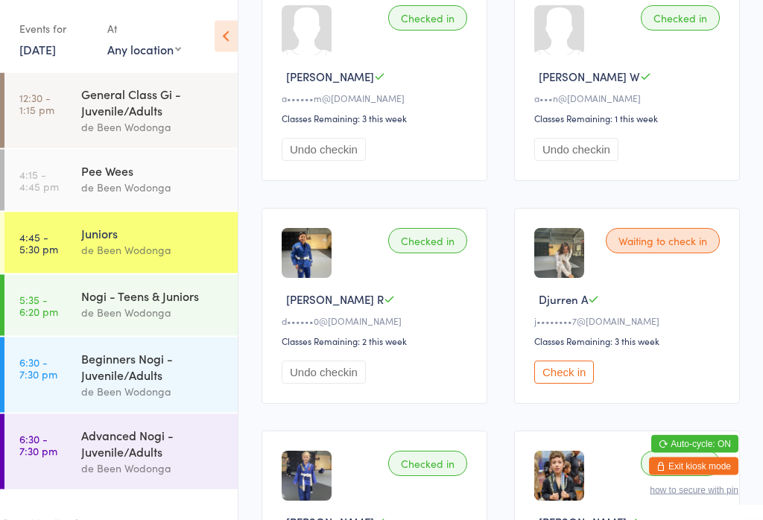
click at [582, 381] on button "Check in" at bounding box center [564, 372] width 60 height 23
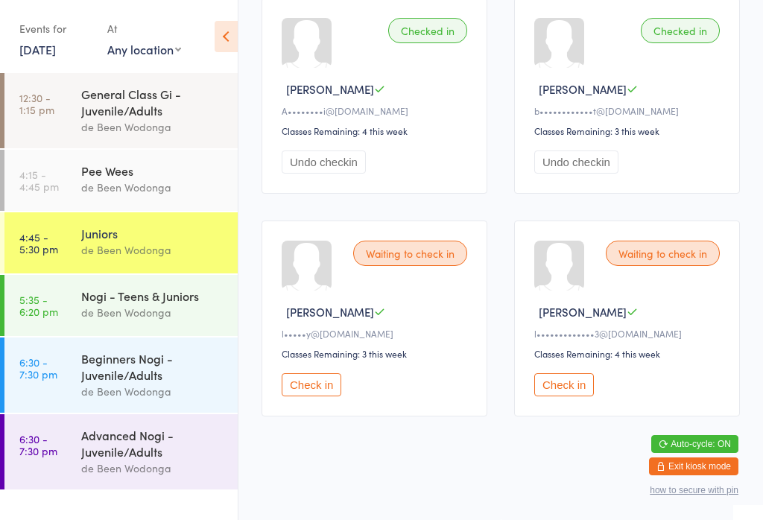
scroll to position [1844, 0]
click at [308, 396] on button "Check in" at bounding box center [311, 384] width 60 height 23
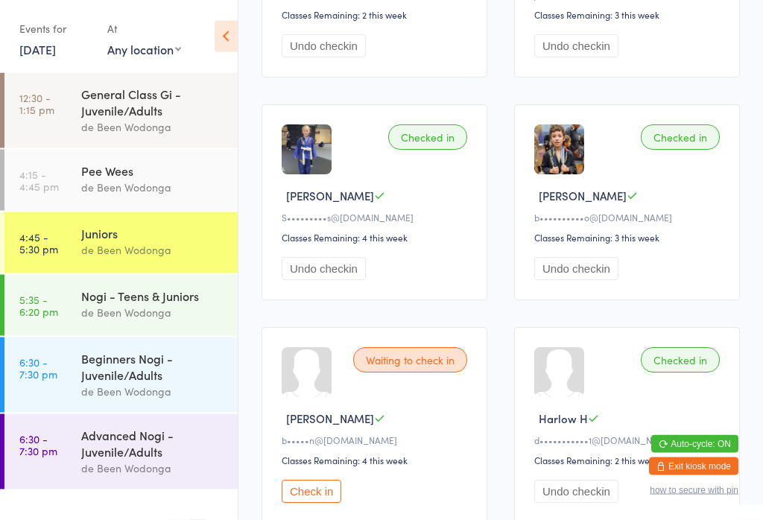
click at [325, 503] on button "Check in" at bounding box center [311, 491] width 60 height 23
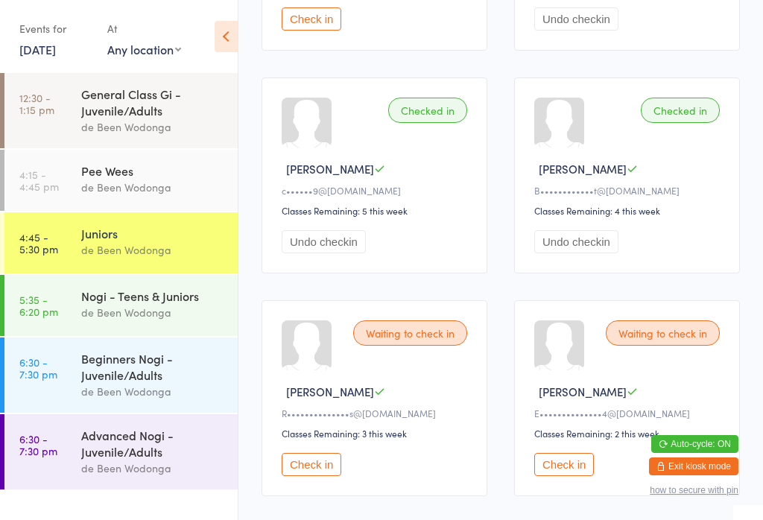
scroll to position [1301, 0]
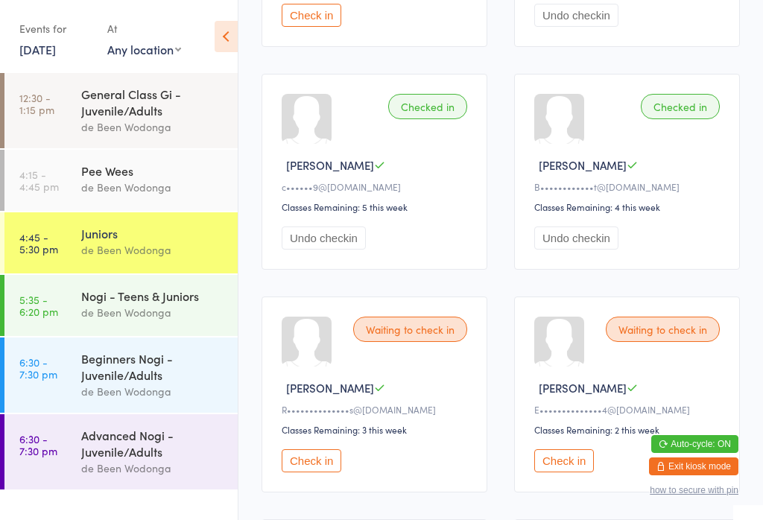
click at [565, 472] on button "Check in" at bounding box center [564, 460] width 60 height 23
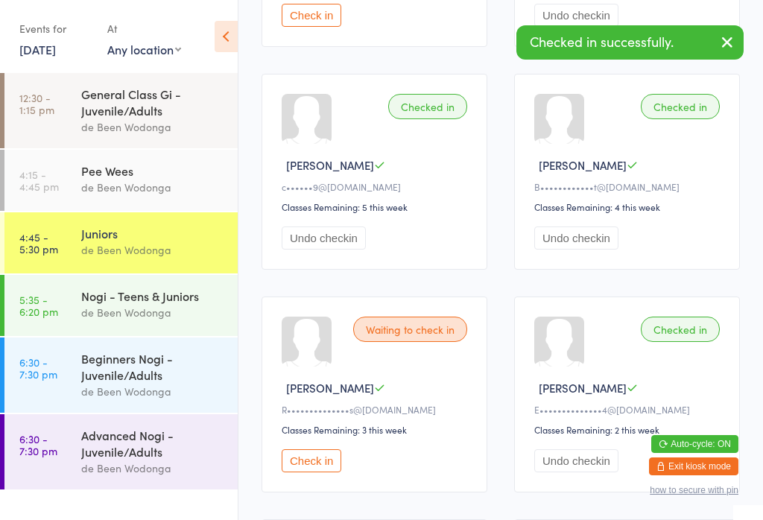
click at [86, 304] on div "Nogi - Teens & Juniors" at bounding box center [153, 295] width 144 height 16
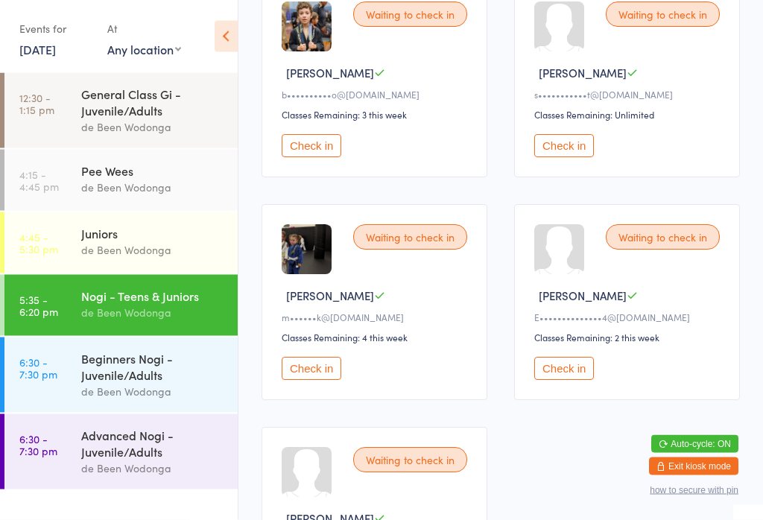
scroll to position [725, 0]
click at [573, 380] on button "Check in" at bounding box center [564, 368] width 60 height 23
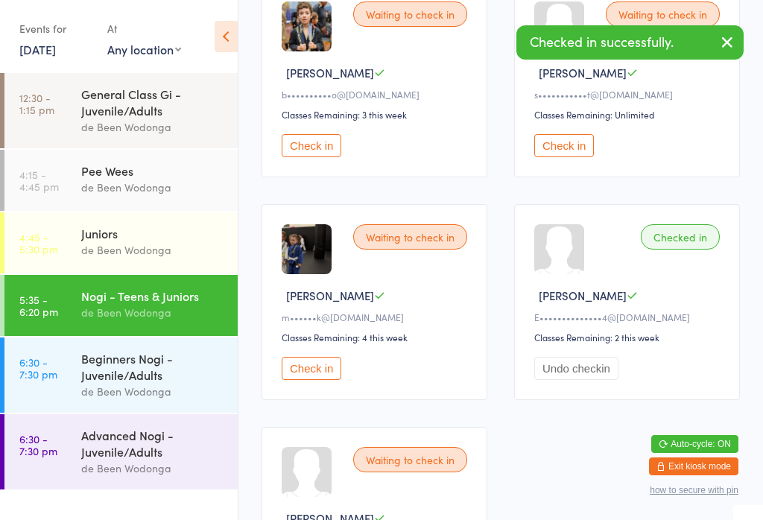
click at [188, 249] on div "de Been Wodonga" at bounding box center [153, 249] width 144 height 17
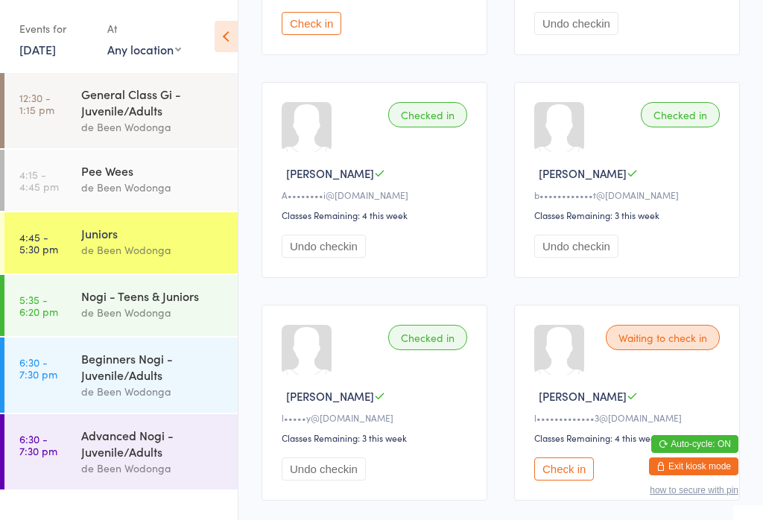
scroll to position [1844, 0]
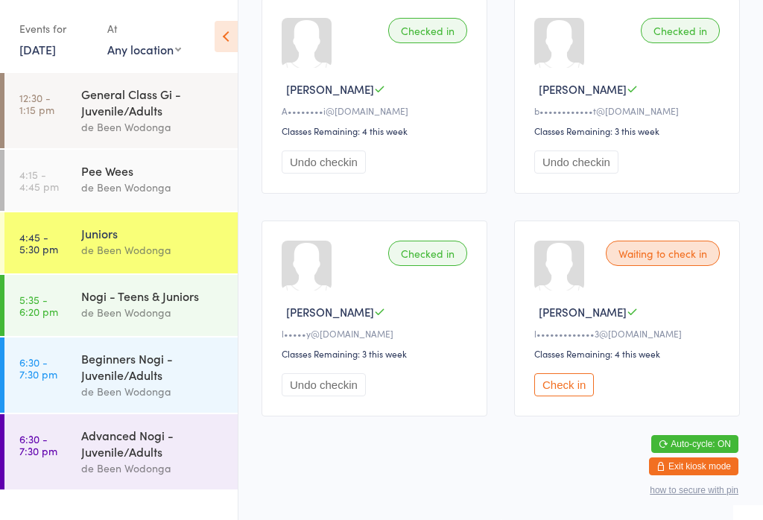
click at [544, 396] on button "Check in" at bounding box center [564, 384] width 60 height 23
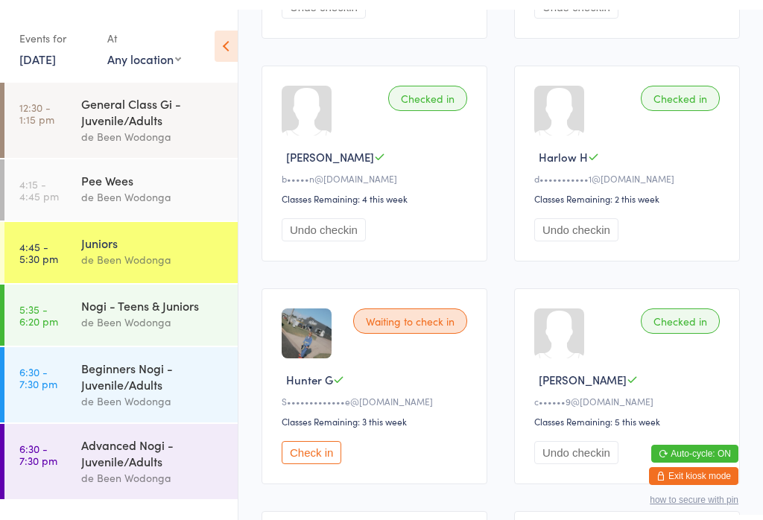
scroll to position [863, 0]
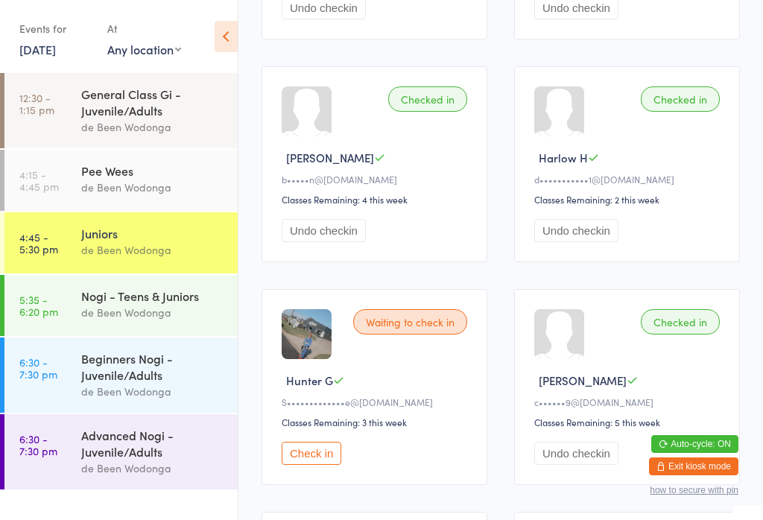
click at [327, 465] on button "Check in" at bounding box center [311, 453] width 60 height 23
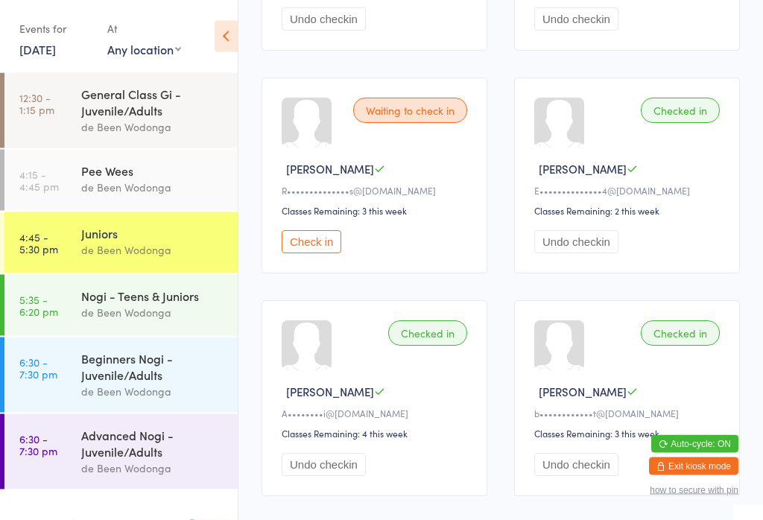
click at [316, 254] on button "Check in" at bounding box center [311, 242] width 60 height 23
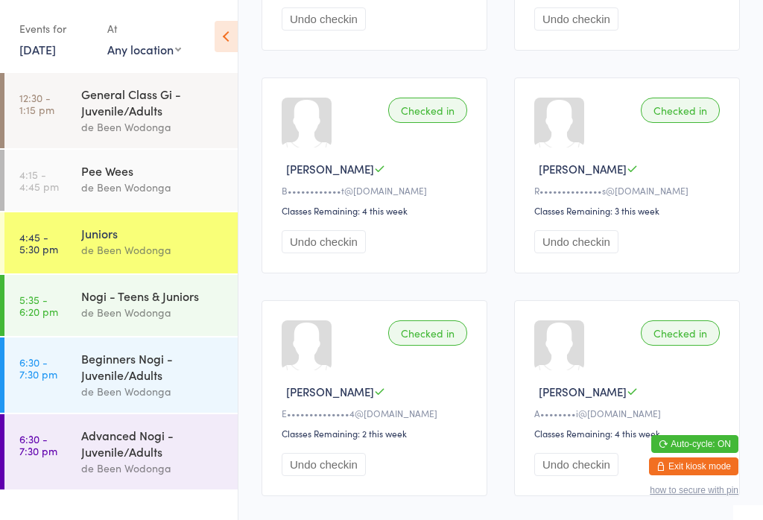
click at [116, 287] on div "Nogi - Teens & Juniors de Been Wodonga" at bounding box center [159, 304] width 156 height 59
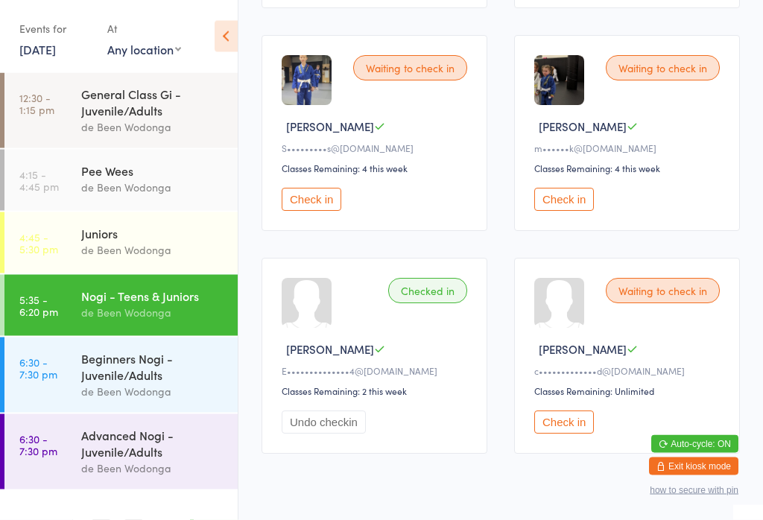
scroll to position [935, 0]
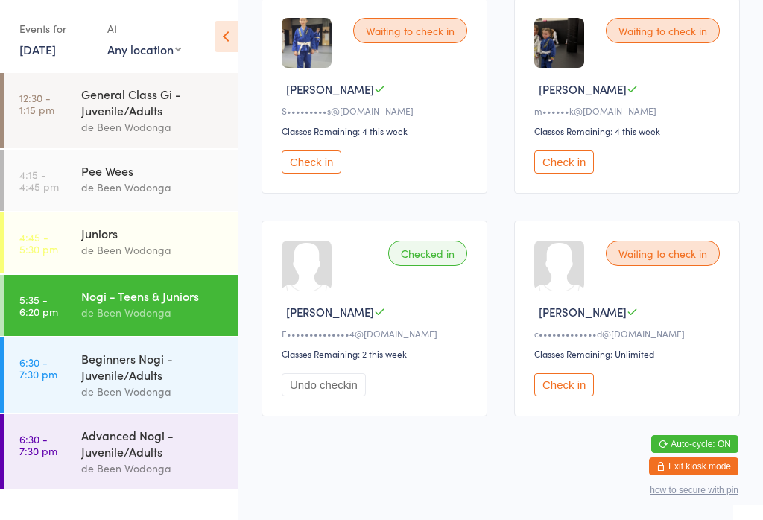
click at [558, 396] on button "Check in" at bounding box center [564, 384] width 60 height 23
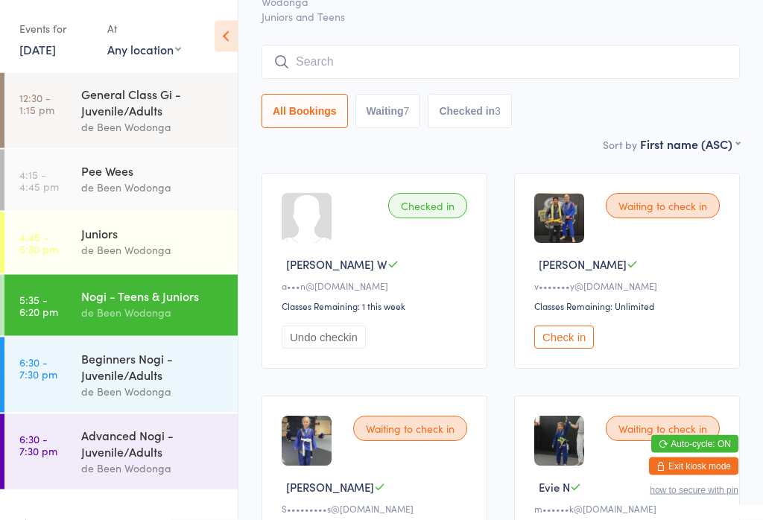
scroll to position [0, 0]
